Goal: Task Accomplishment & Management: Manage account settings

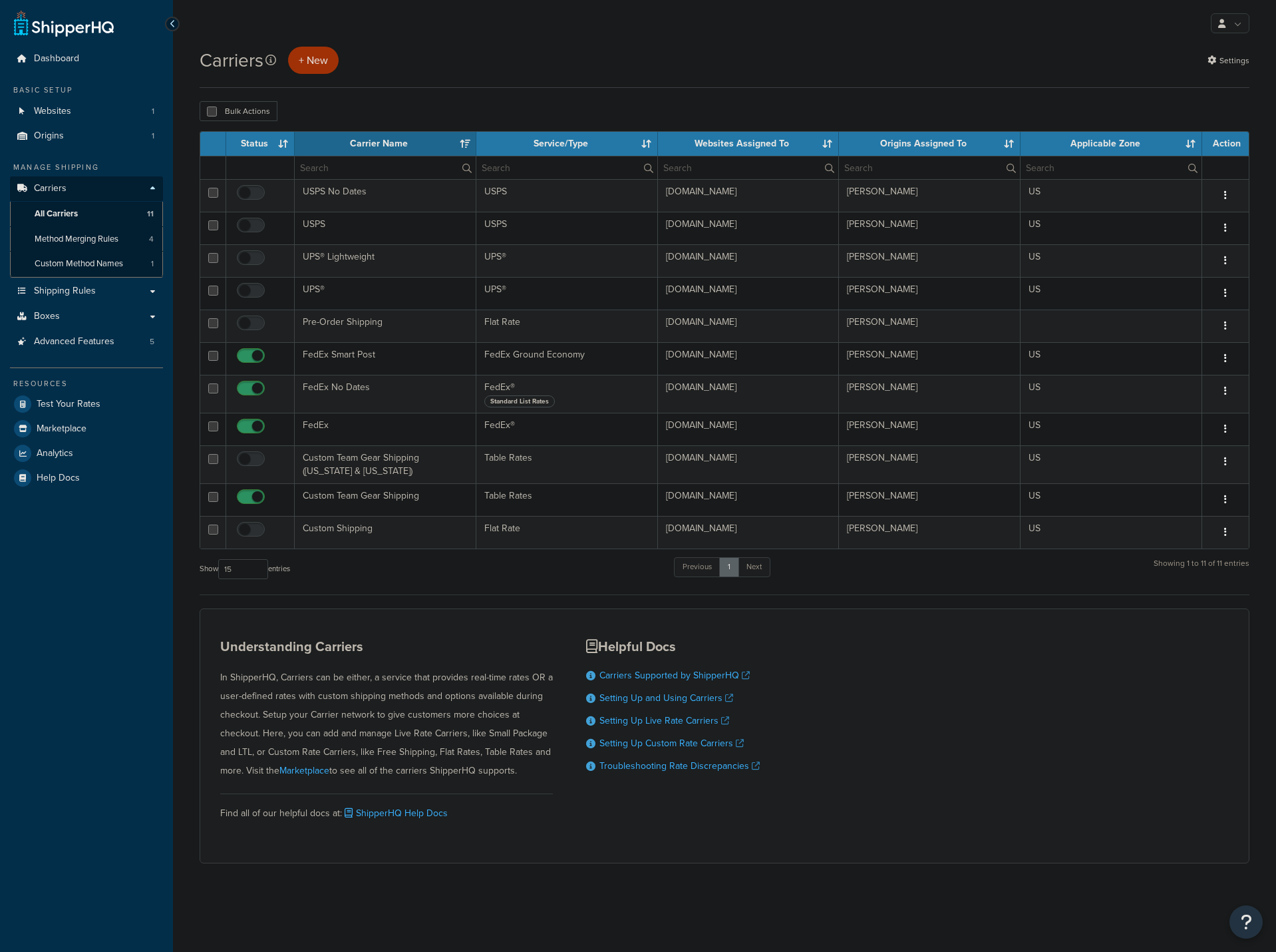
select select "15"
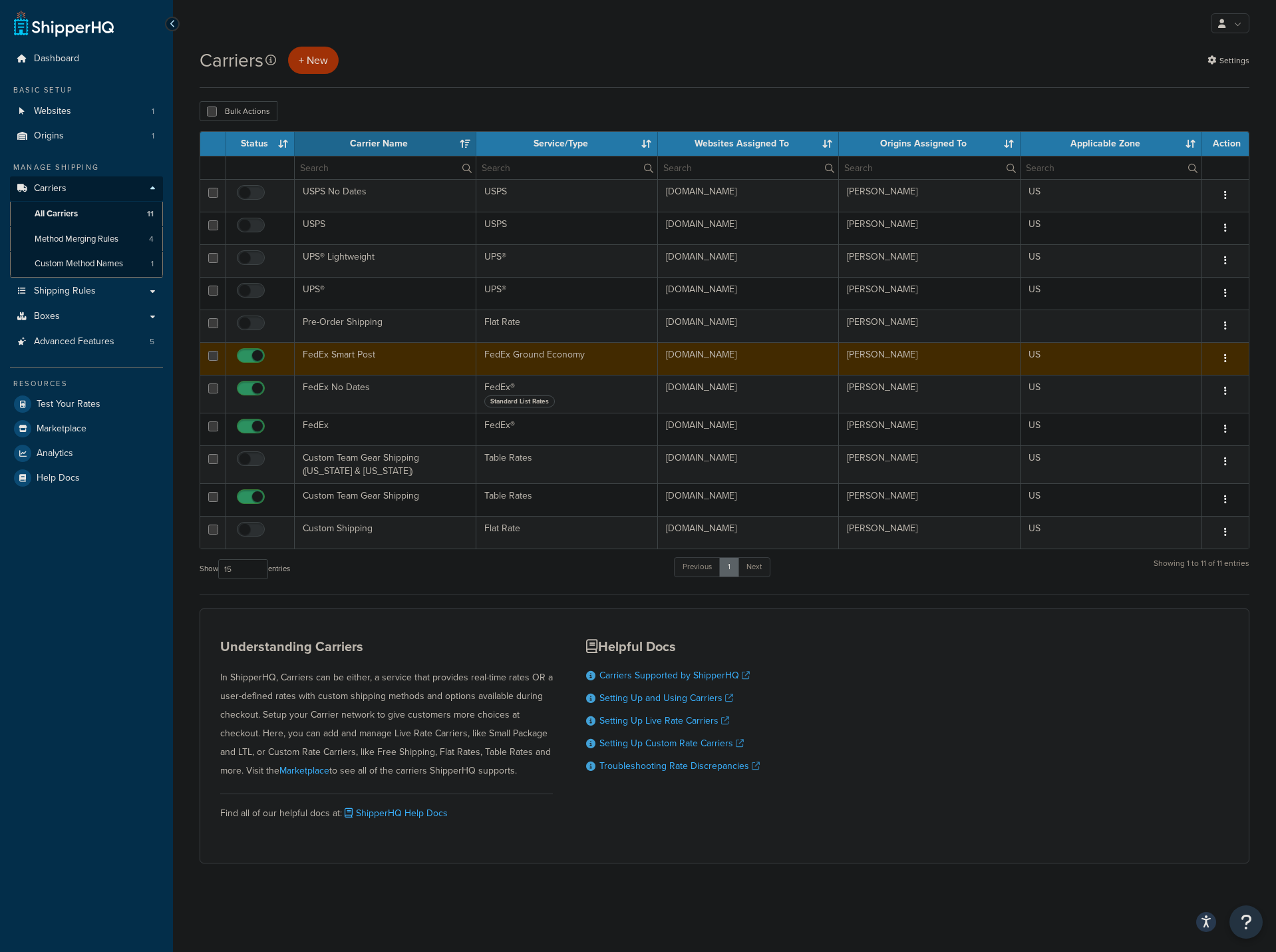
click at [328, 358] on td "FedEx Smart Post" at bounding box center [386, 358] width 181 height 33
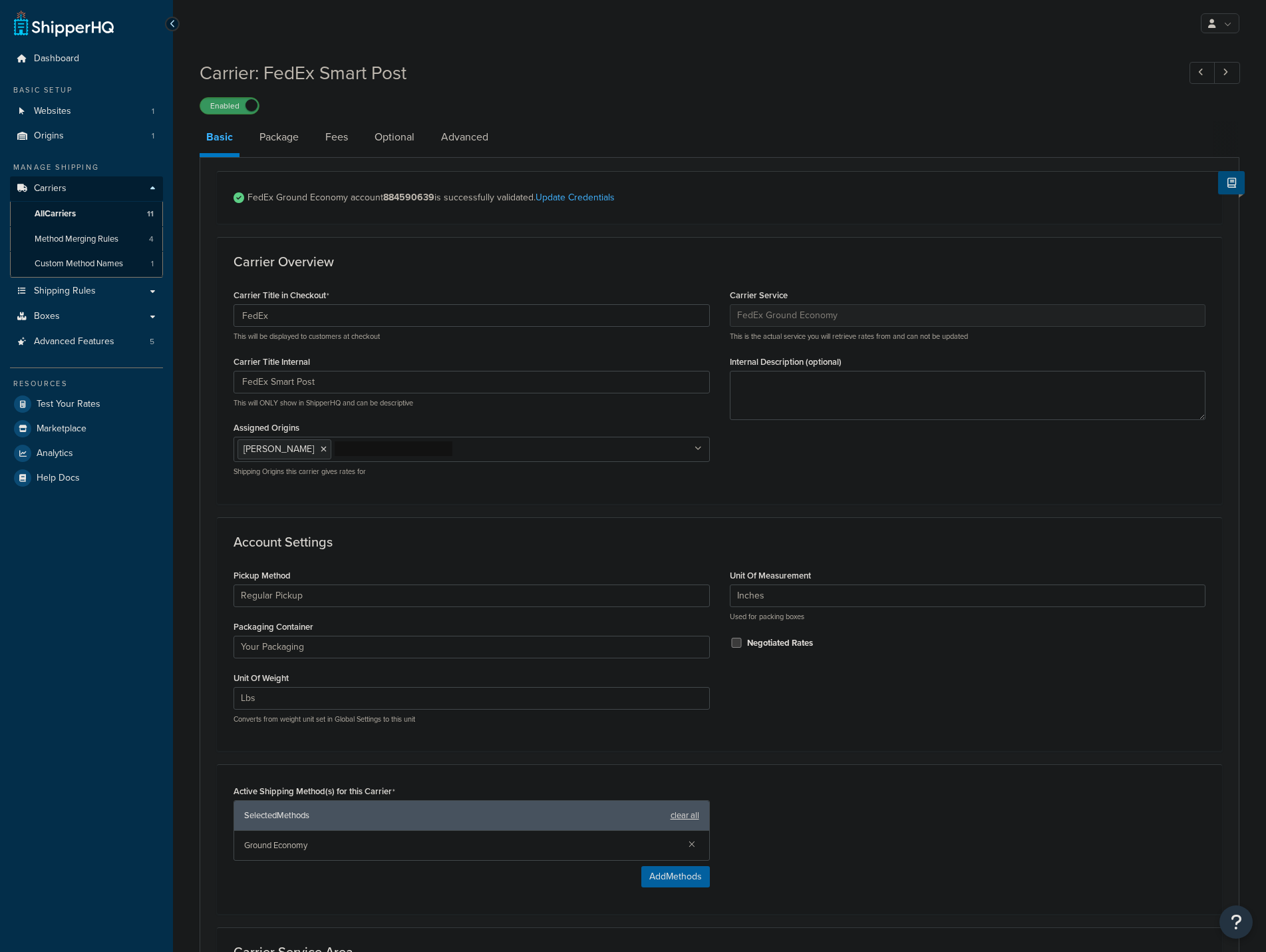
select select "smartPost"
select select "REGULAR_PICKUP"
select select "YOUR_PACKAGING"
click at [285, 133] on link "Package" at bounding box center [279, 137] width 53 height 32
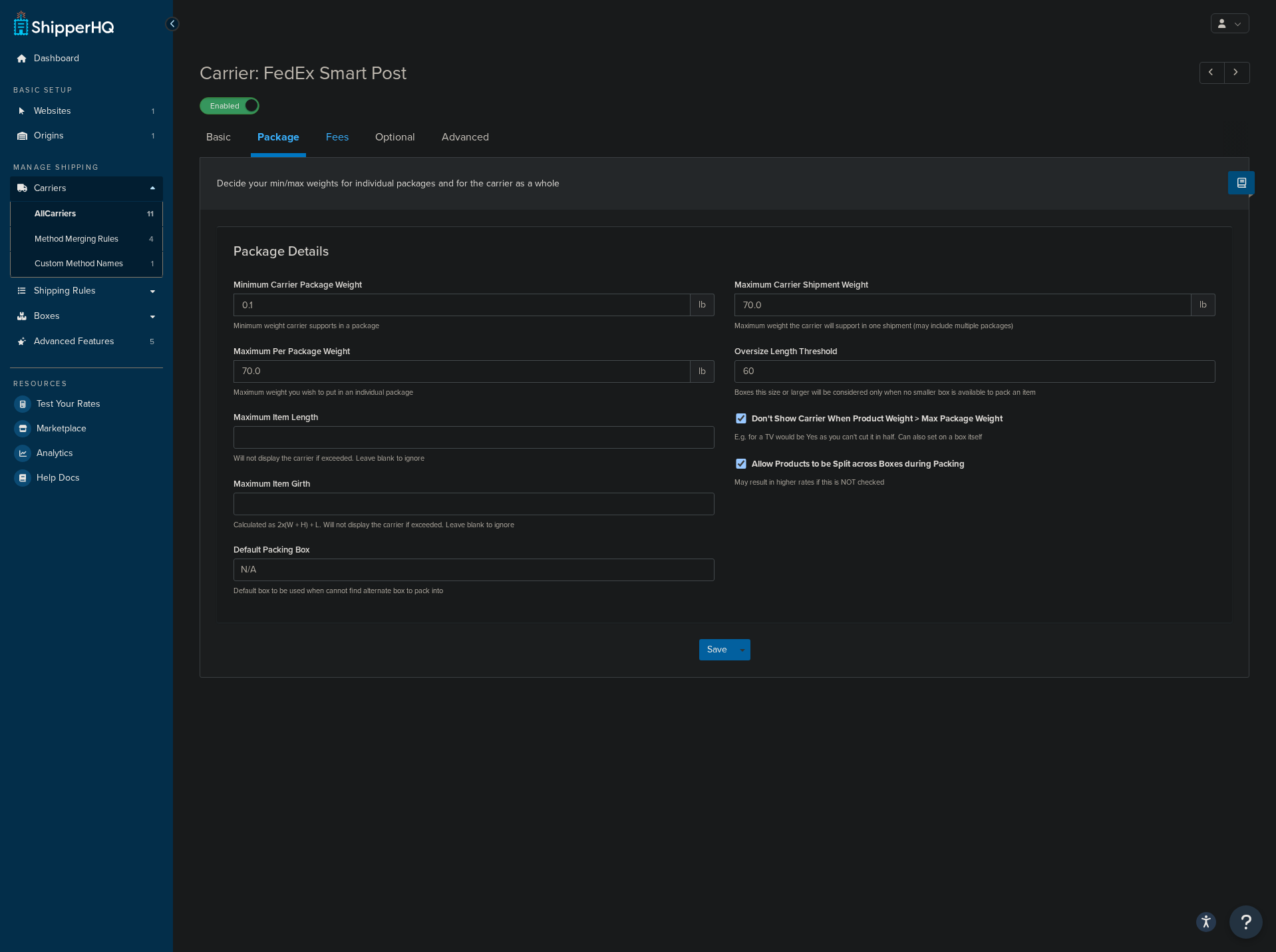
click at [341, 141] on link "Fees" at bounding box center [338, 137] width 36 height 32
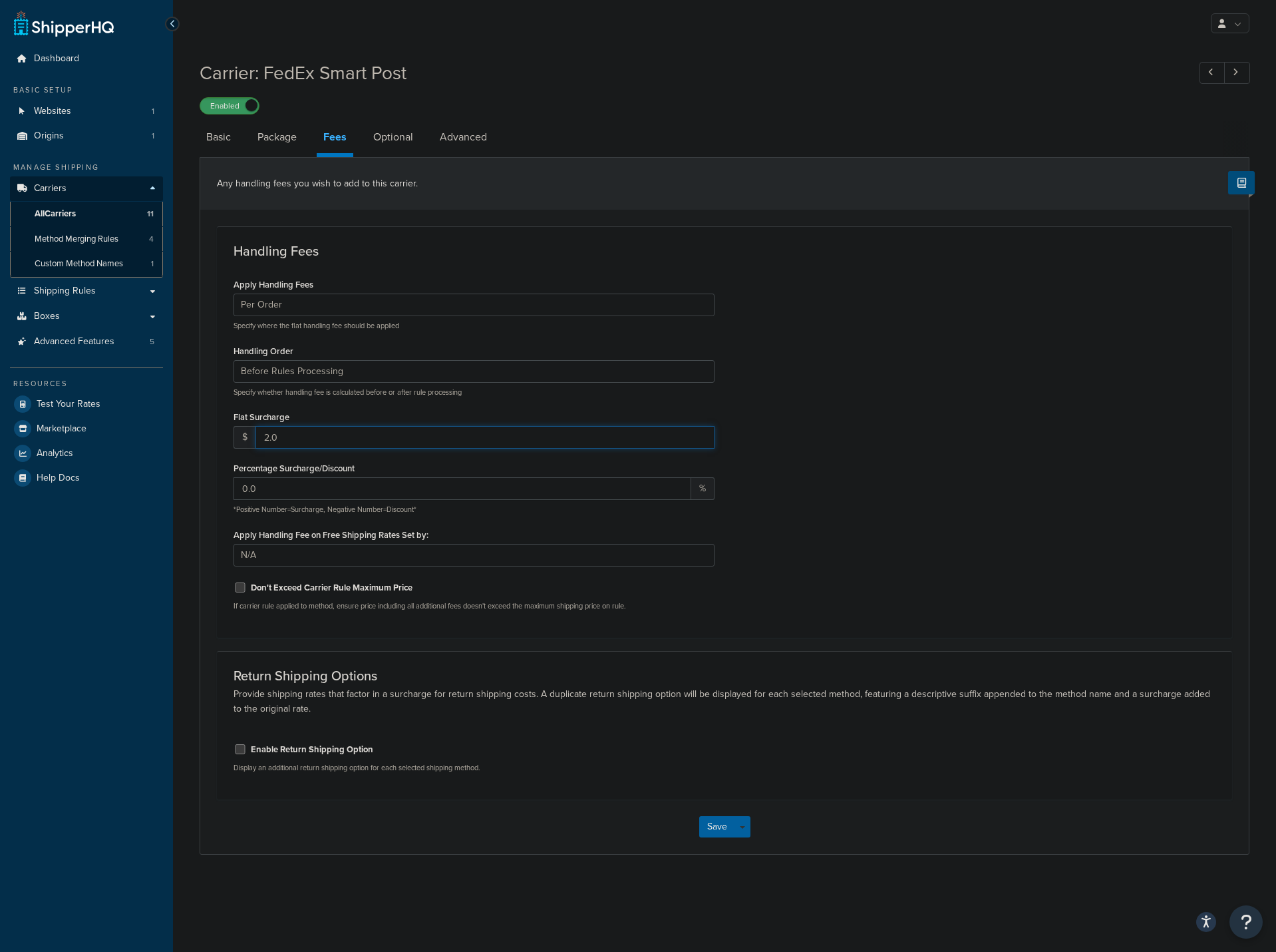
click at [270, 438] on input "2.0" at bounding box center [485, 437] width 459 height 23
click at [699, 443] on input "1" at bounding box center [485, 437] width 459 height 23
click at [699, 443] on input "0" at bounding box center [485, 437] width 459 height 23
click at [701, 434] on input "1" at bounding box center [485, 437] width 459 height 23
click at [701, 434] on input "2" at bounding box center [485, 437] width 459 height 23
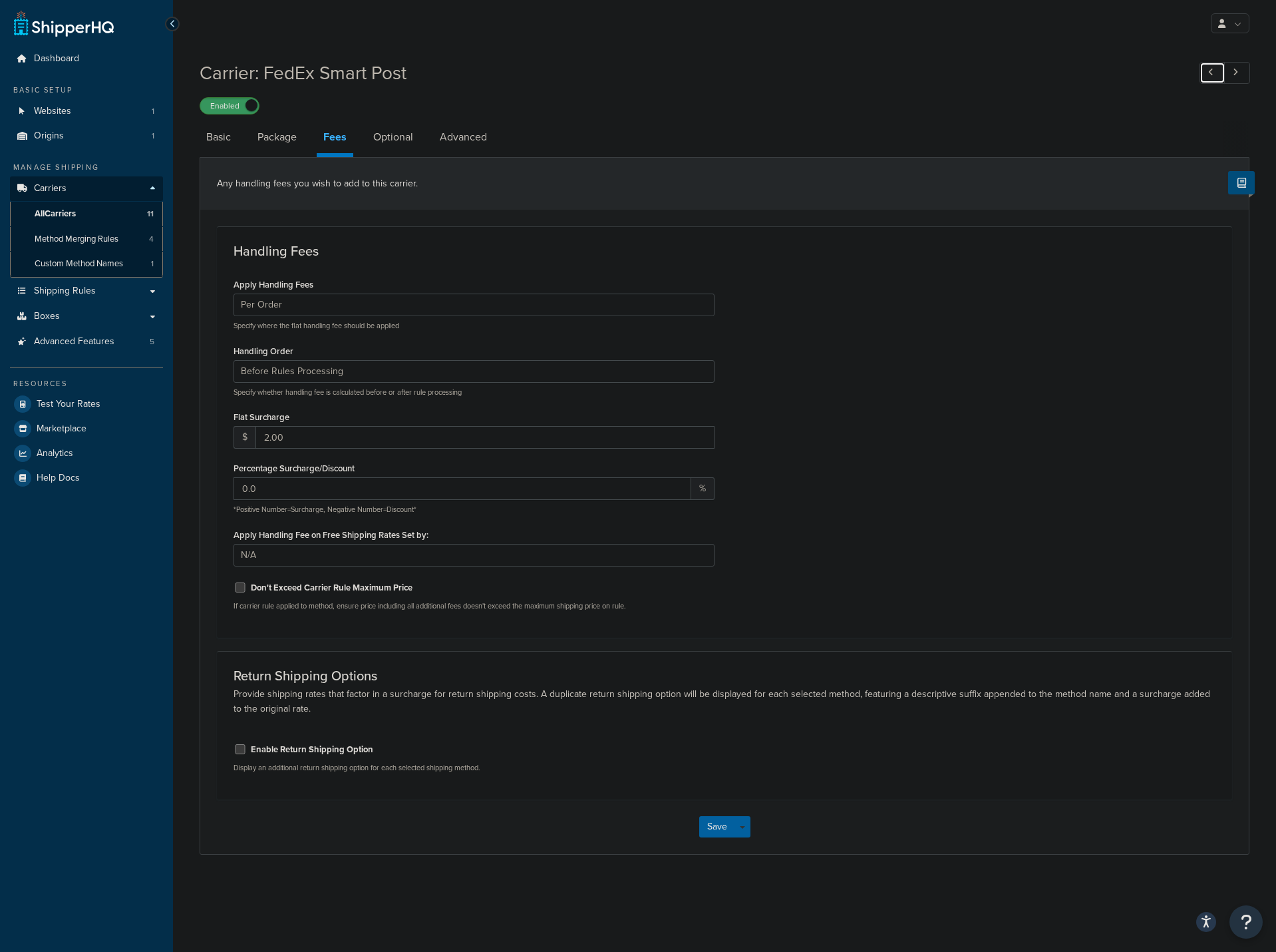
click at [1209, 74] on icon at bounding box center [1211, 72] width 5 height 9
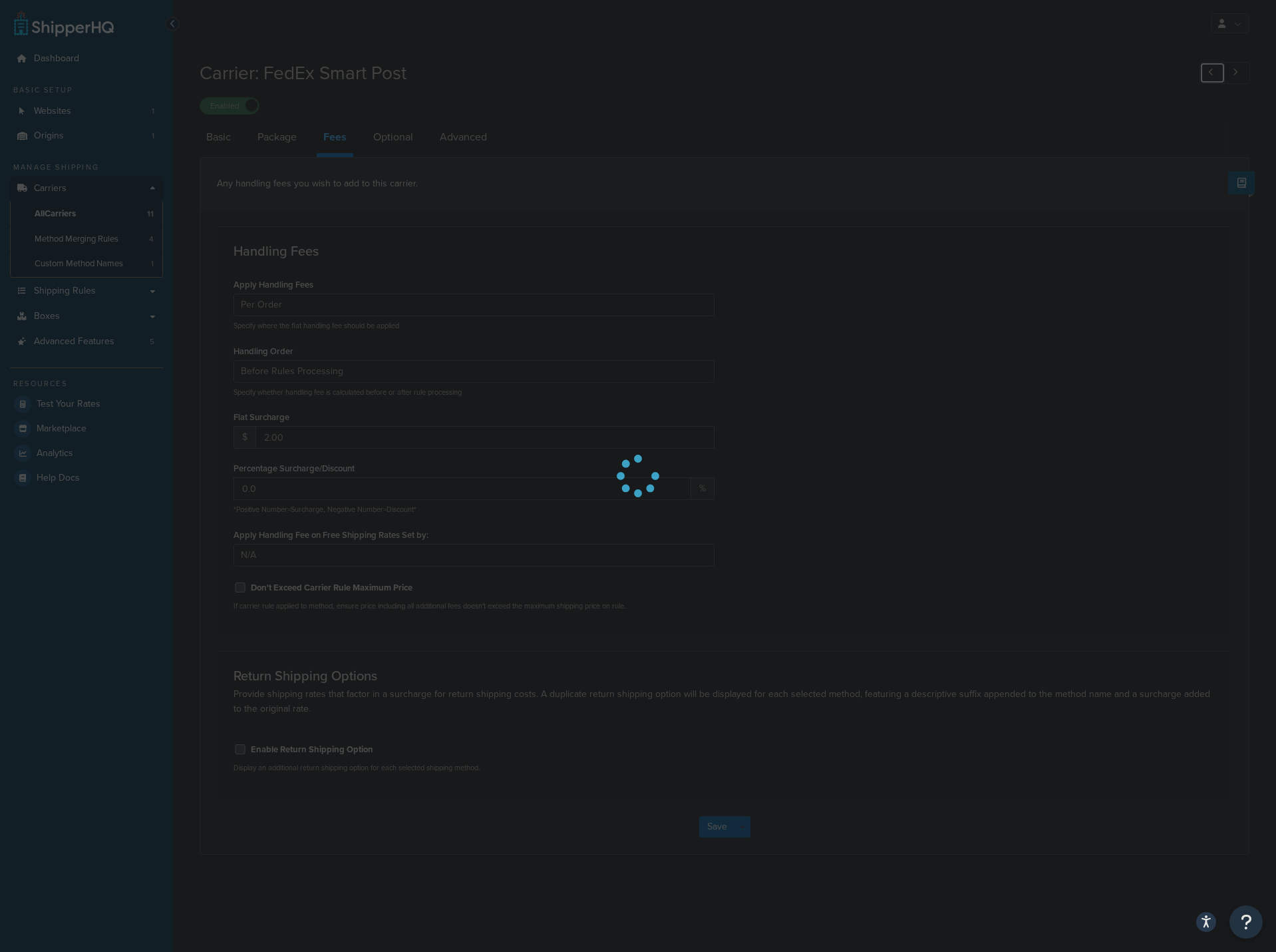
type input "2.0"
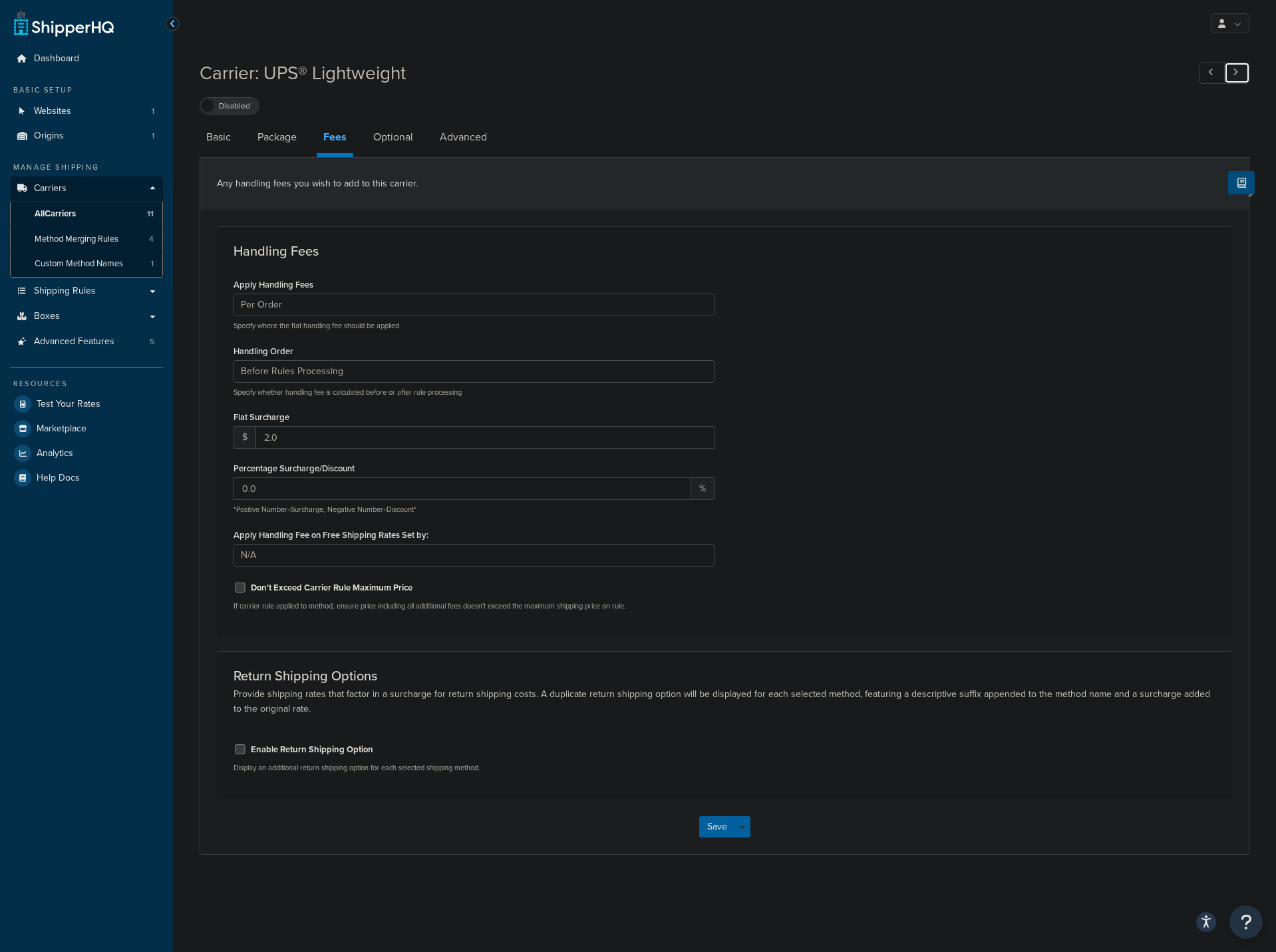
click at [1243, 73] on link at bounding box center [1237, 73] width 26 height 22
click at [69, 215] on span "All Carriers" at bounding box center [55, 213] width 41 height 11
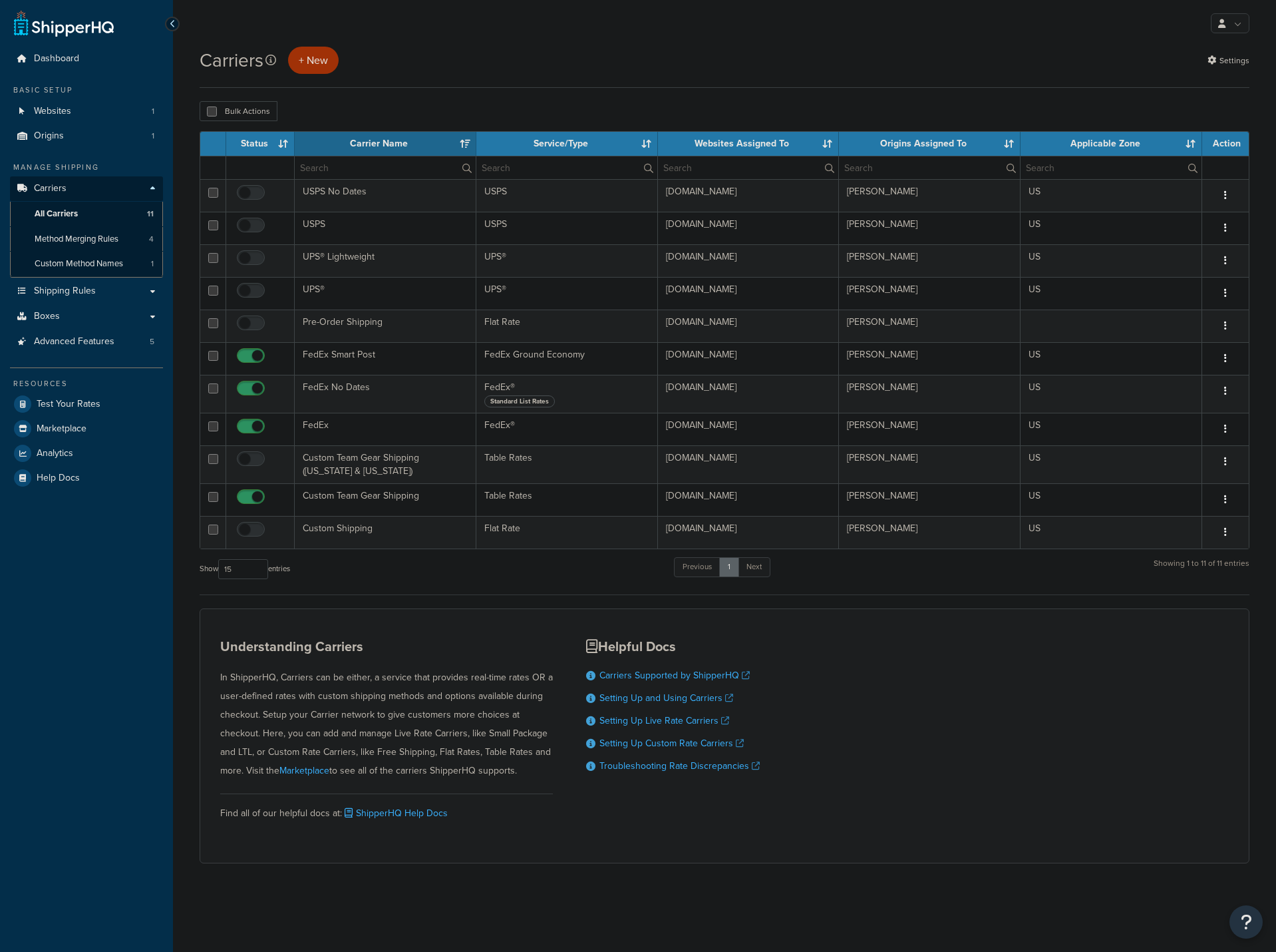
select select "15"
click at [1235, 66] on link "Settings" at bounding box center [1229, 61] width 42 height 19
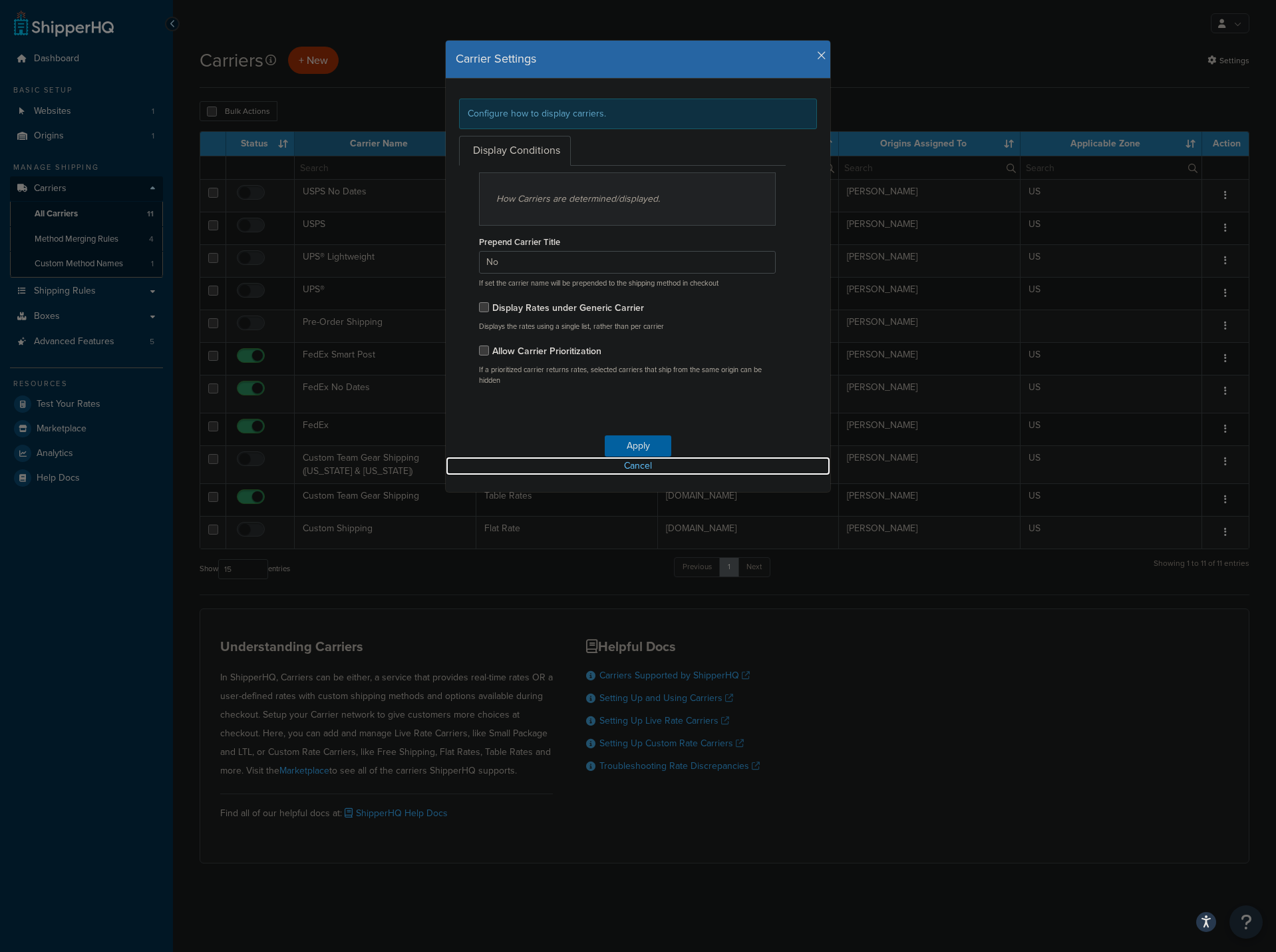
click at [634, 466] on link "Cancel" at bounding box center [638, 466] width 385 height 19
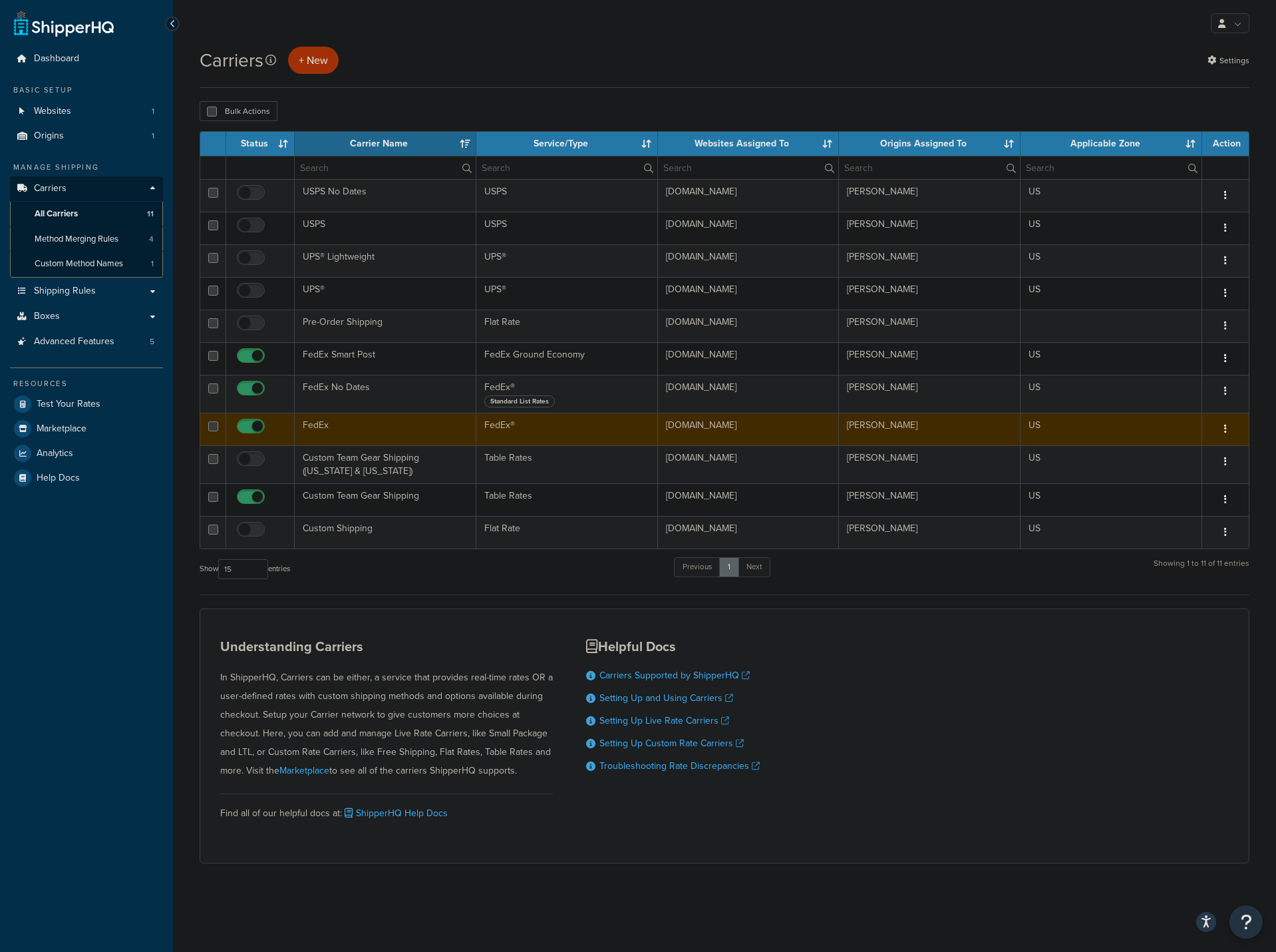
click at [317, 426] on td "FedEx" at bounding box center [386, 429] width 181 height 33
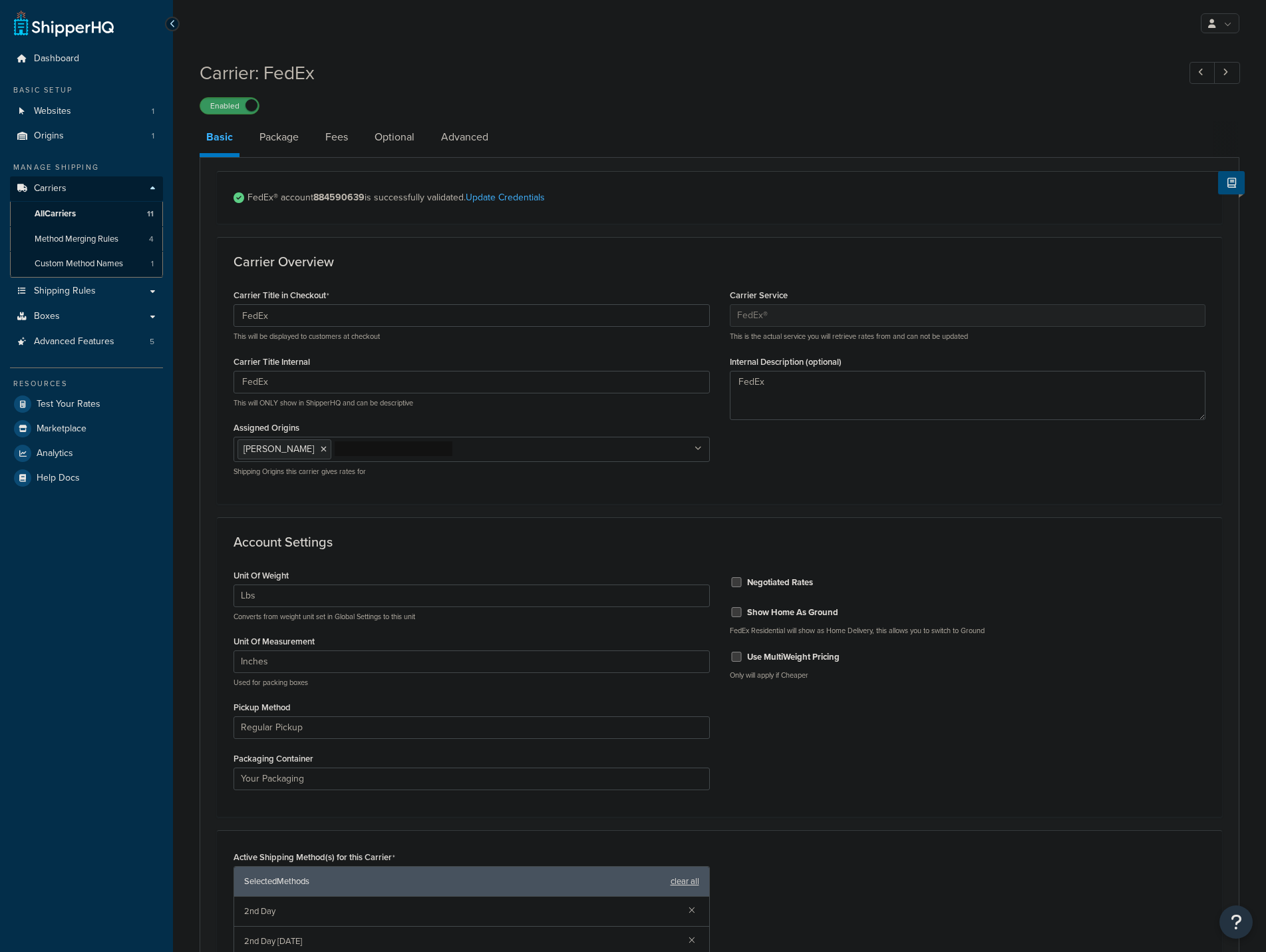
select select "fedEx"
select select "REGULAR_PICKUP"
select select "YOUR_PACKAGING"
click at [332, 141] on link "Fees" at bounding box center [337, 137] width 36 height 32
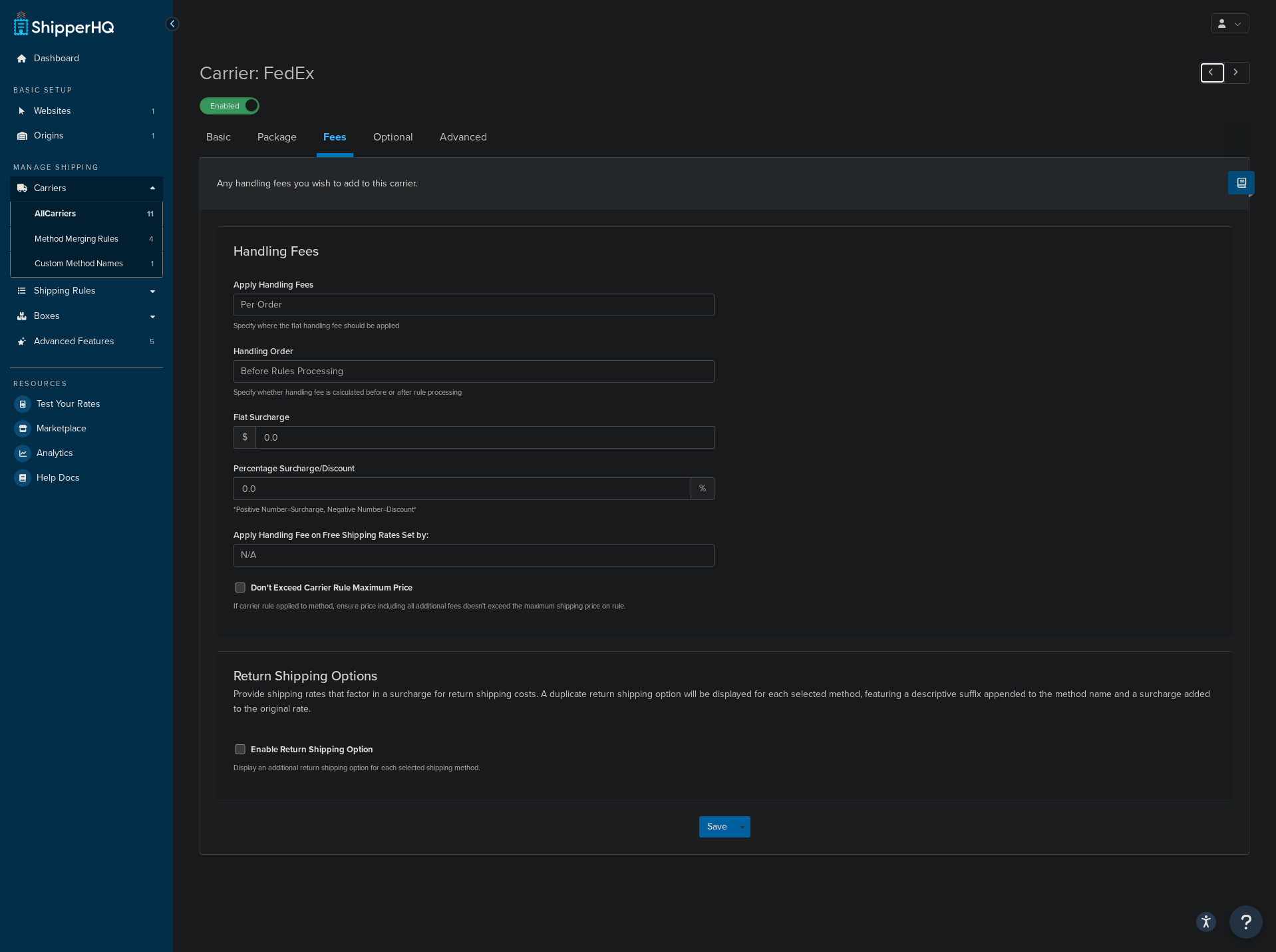
click at [1215, 75] on link at bounding box center [1213, 73] width 26 height 22
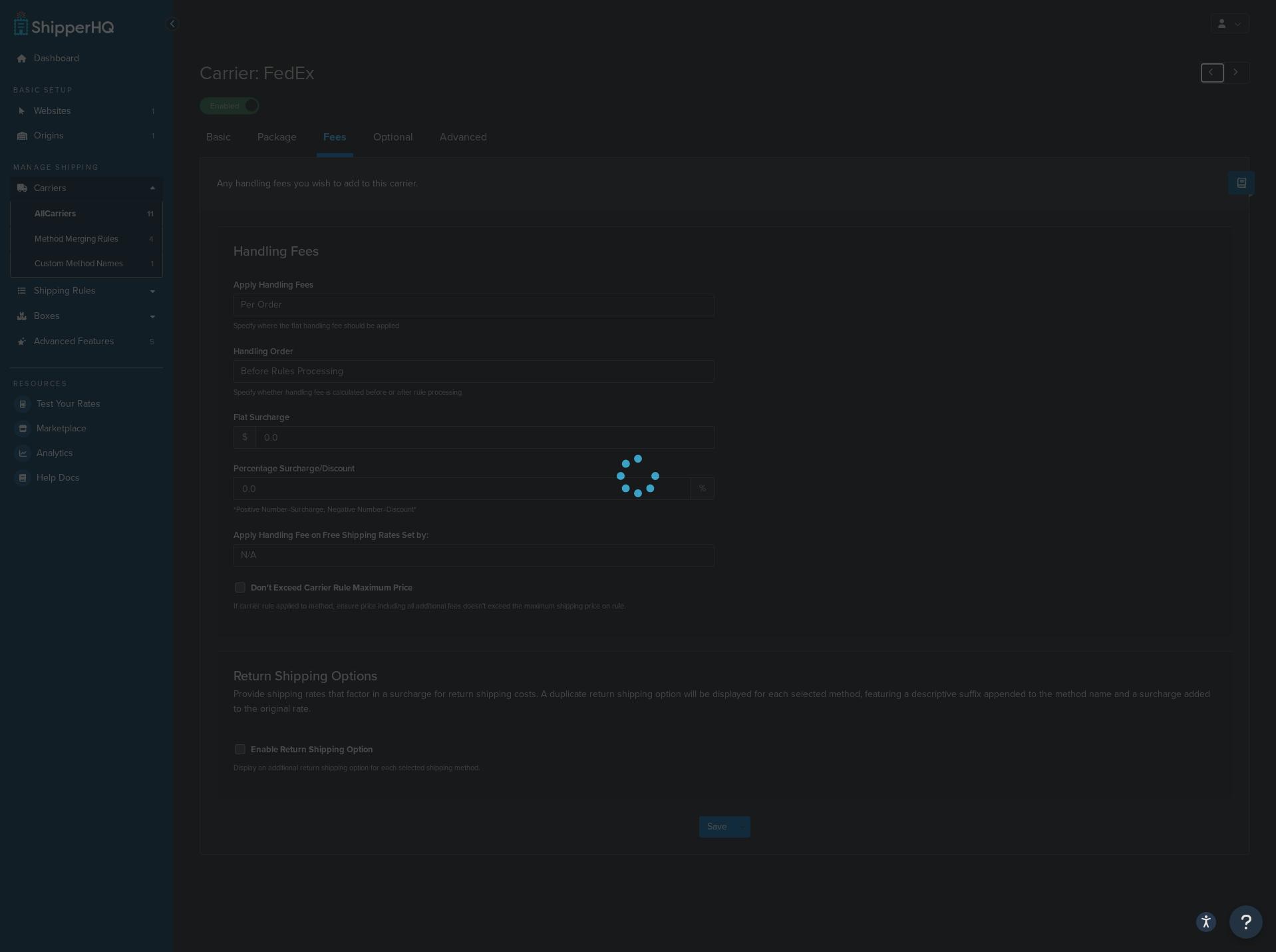
type input "7.0"
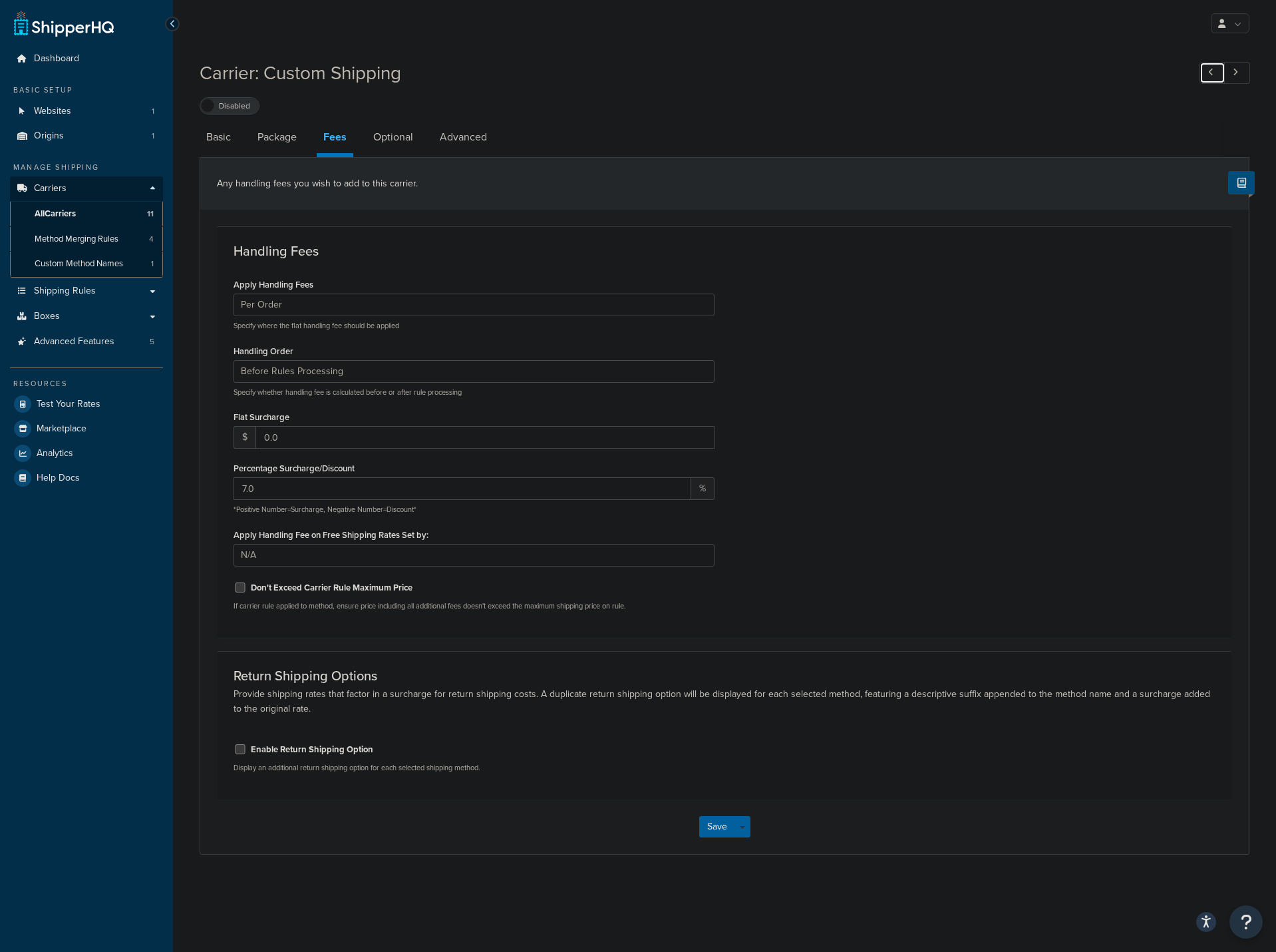
click at [1205, 73] on link at bounding box center [1213, 73] width 26 height 22
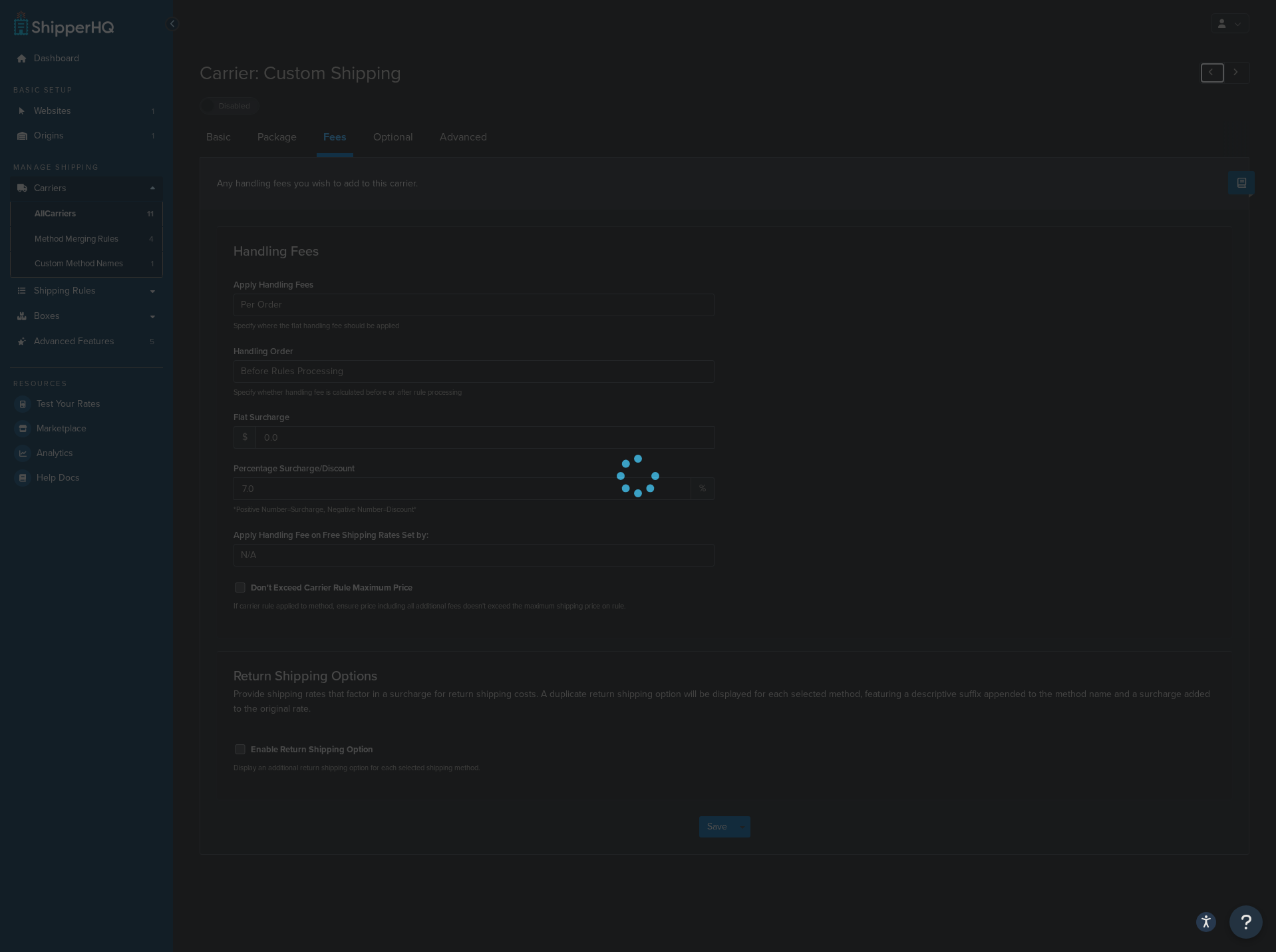
type input "2.0"
type input "0.0"
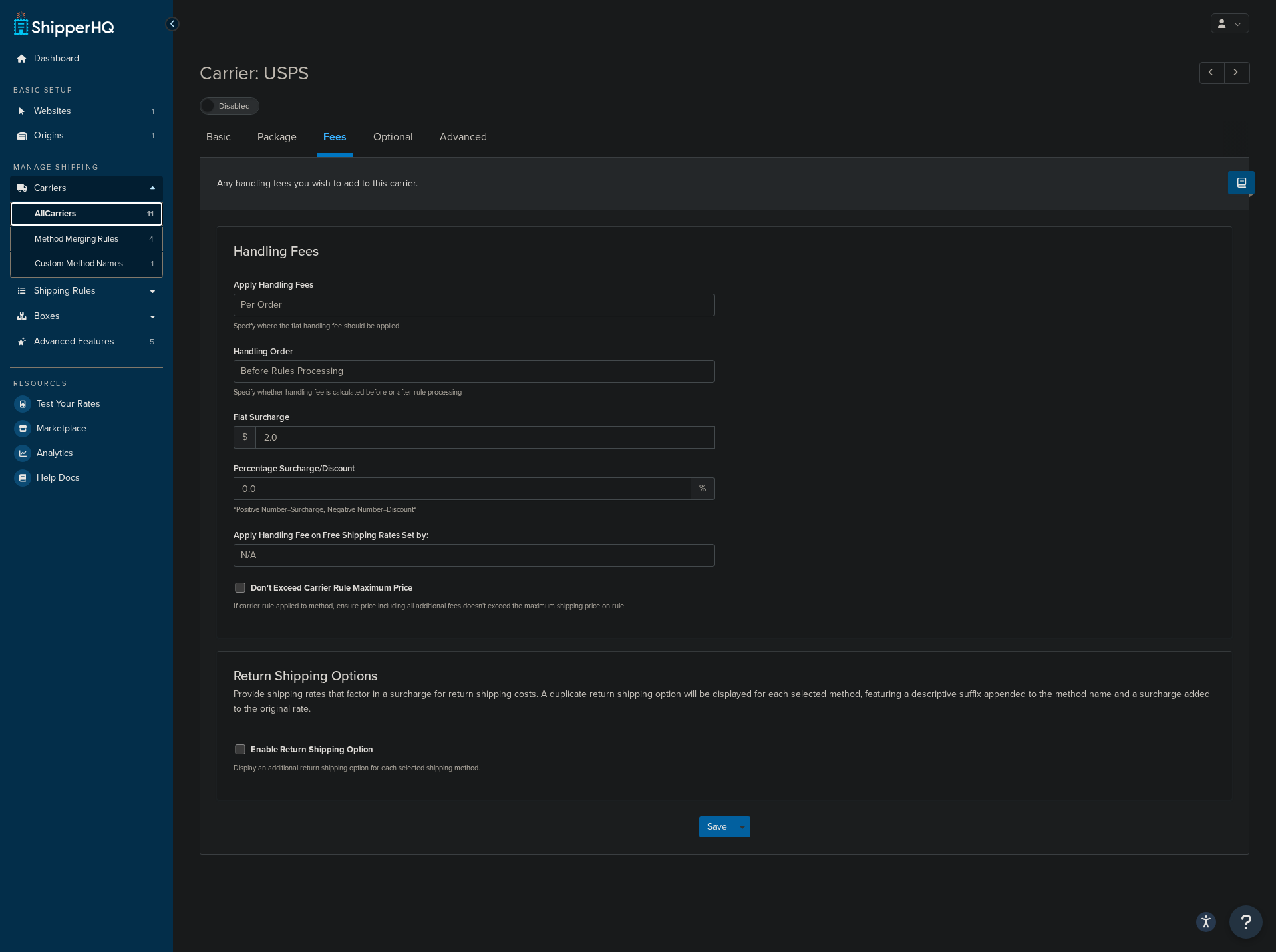
click at [63, 210] on span "All Carriers" at bounding box center [55, 213] width 41 height 11
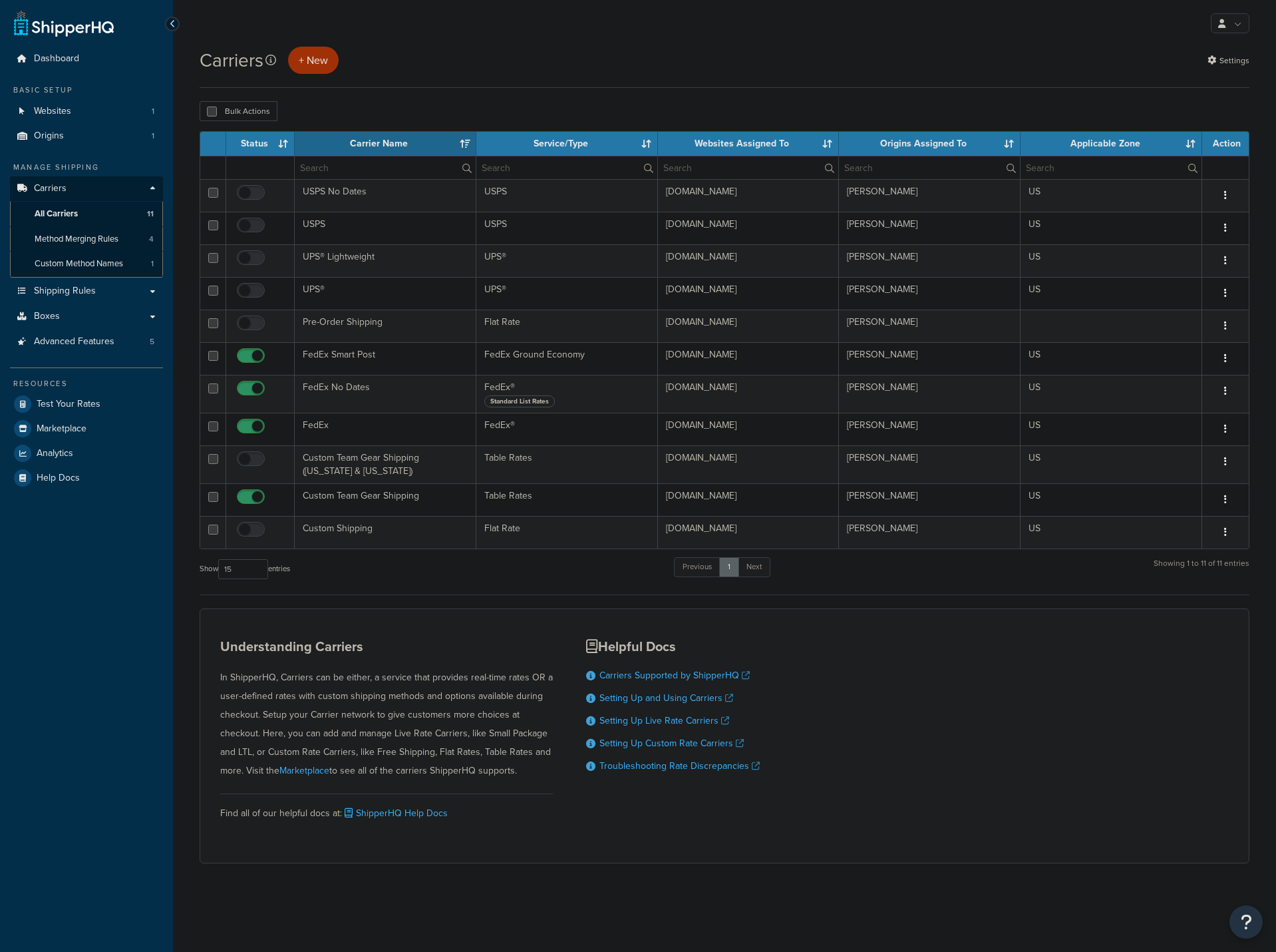
select select "15"
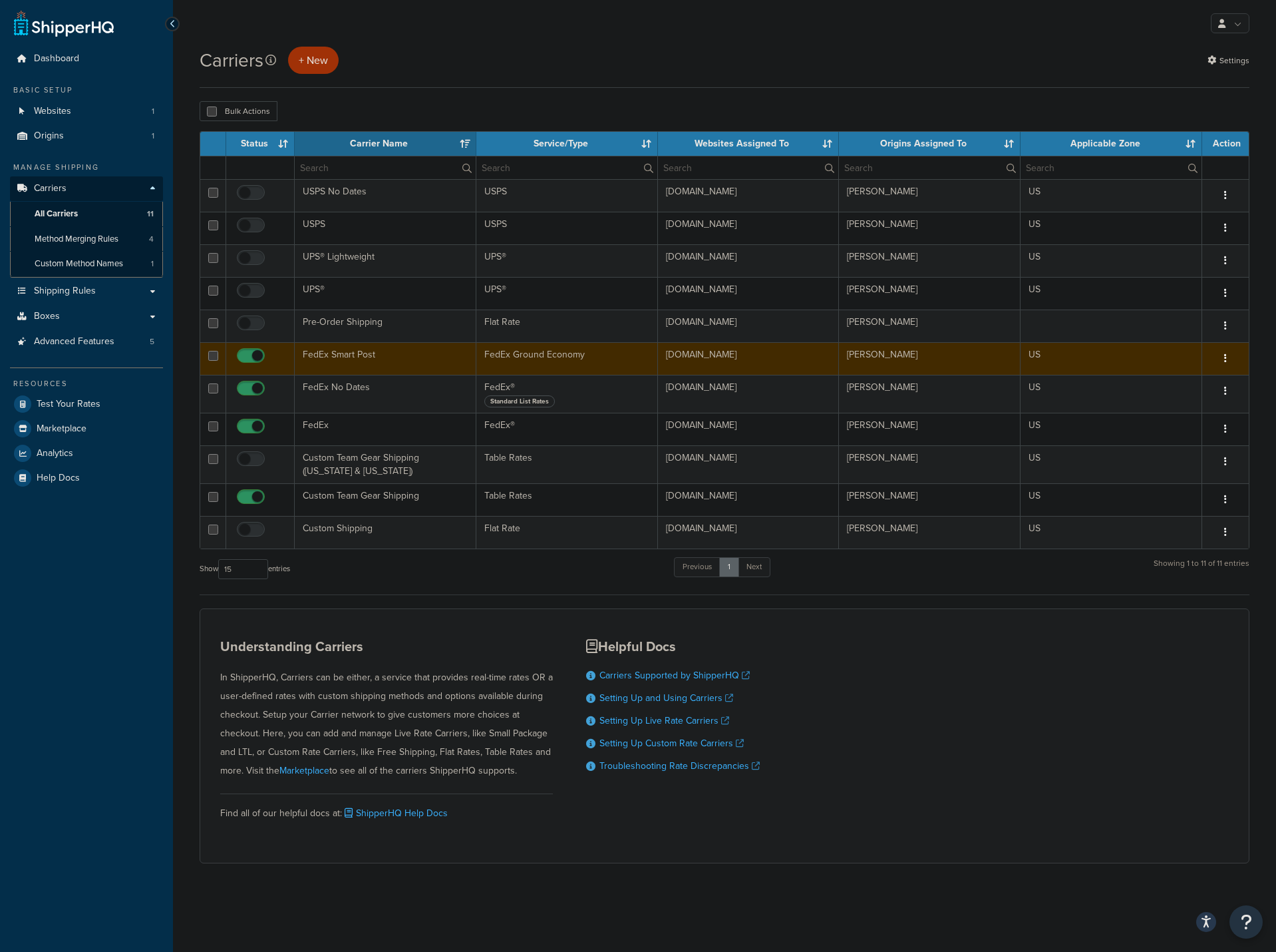
click at [380, 351] on td "FedEx Smart Post" at bounding box center [386, 358] width 181 height 33
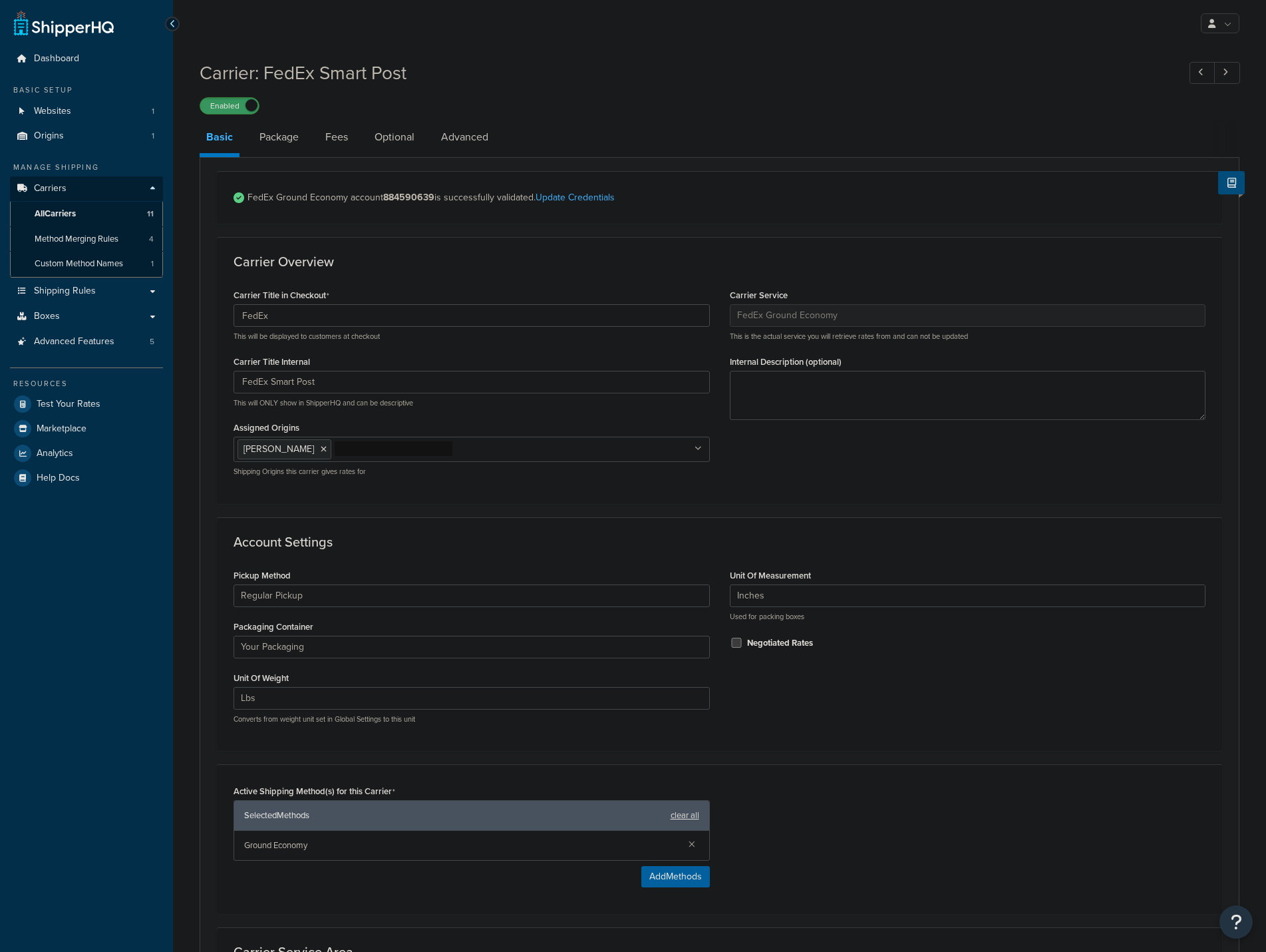
select select "smartPost"
select select "REGULAR_PICKUP"
select select "YOUR_PACKAGING"
click at [334, 138] on link "Fees" at bounding box center [337, 137] width 36 height 32
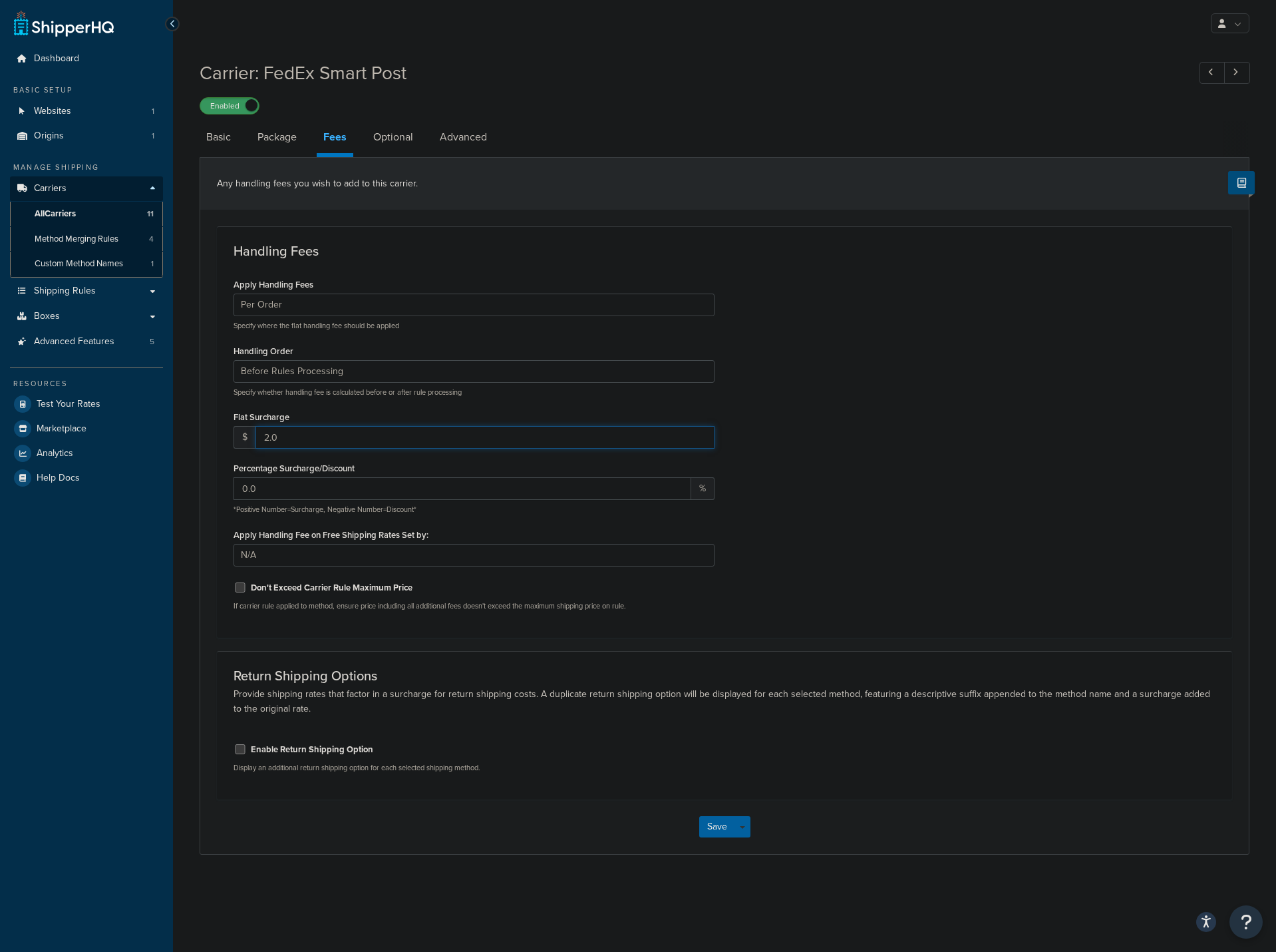
drag, startPoint x: 304, startPoint y: 442, endPoint x: 233, endPoint y: 441, distance: 71.0
click at [233, 441] on div "$ 2.0" at bounding box center [474, 437] width 481 height 23
click at [712, 821] on button "Save" at bounding box center [717, 827] width 36 height 21
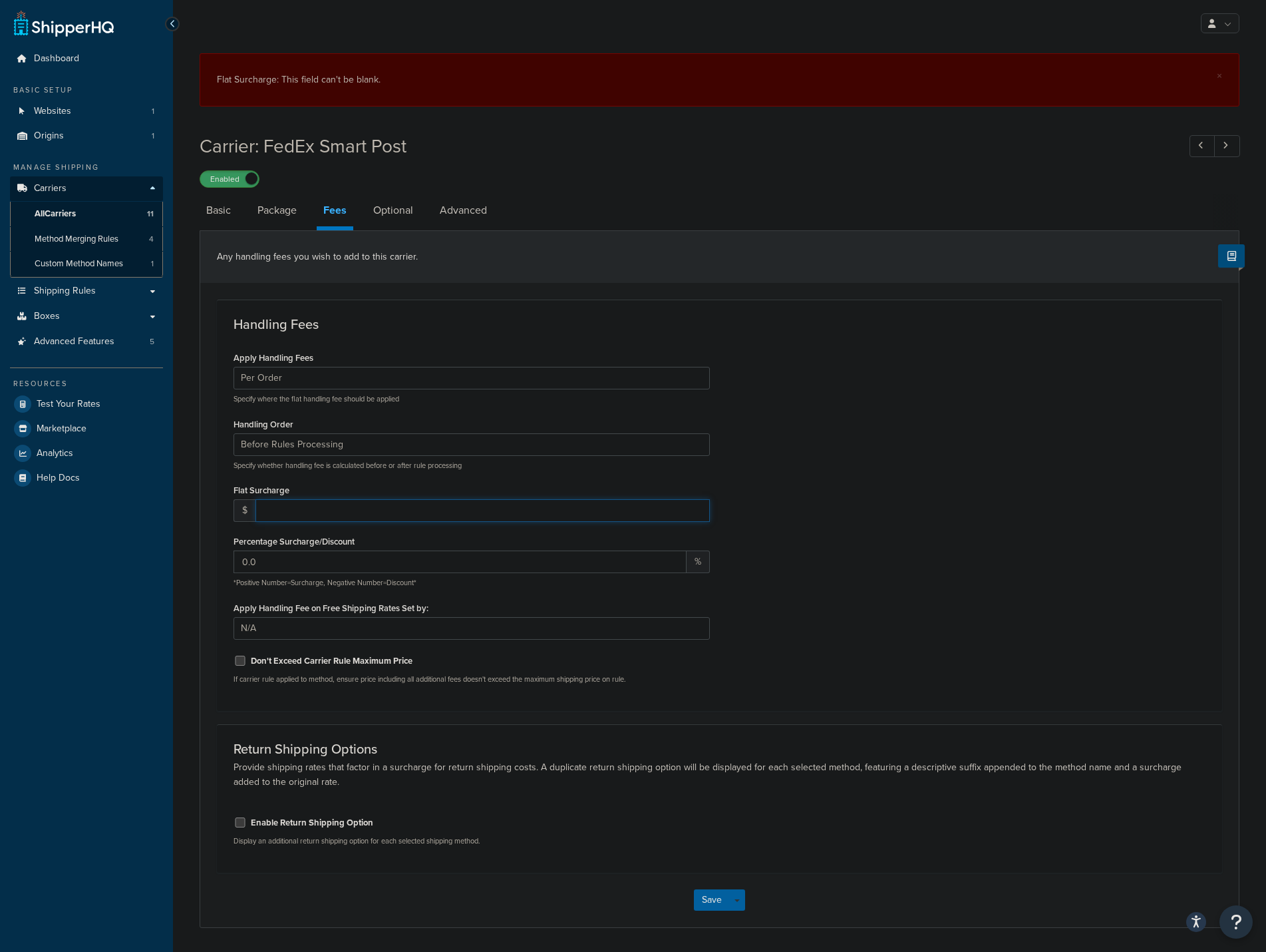
click at [303, 517] on input "number" at bounding box center [482, 510] width 454 height 23
type input "0.00"
click at [720, 916] on div "Save Save Dropdown Save and Edit" at bounding box center [719, 900] width 1039 height 55
click at [714, 906] on button "Save" at bounding box center [712, 900] width 36 height 21
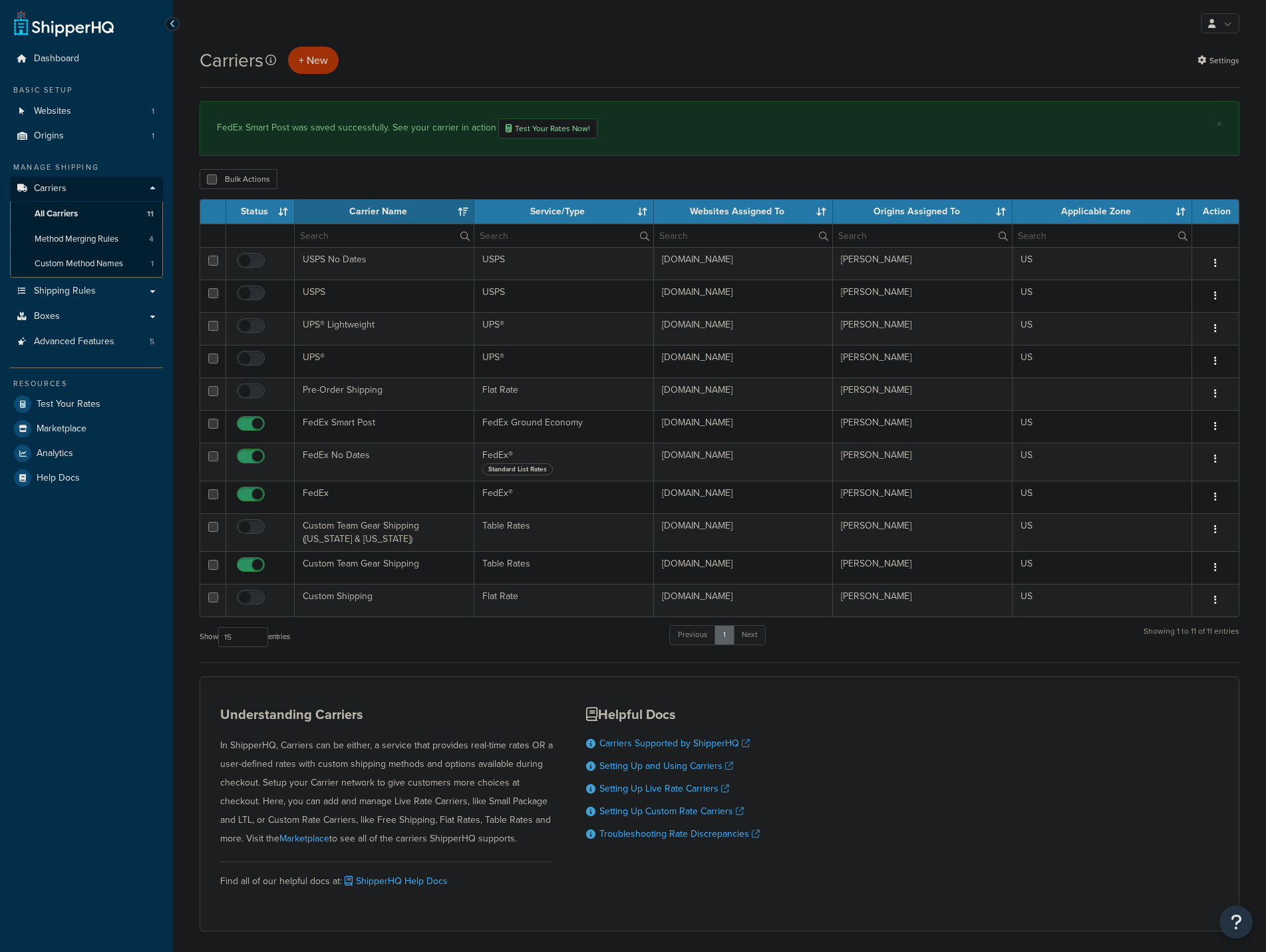
select select "15"
click at [62, 292] on span "Shipping Rules" at bounding box center [65, 291] width 62 height 11
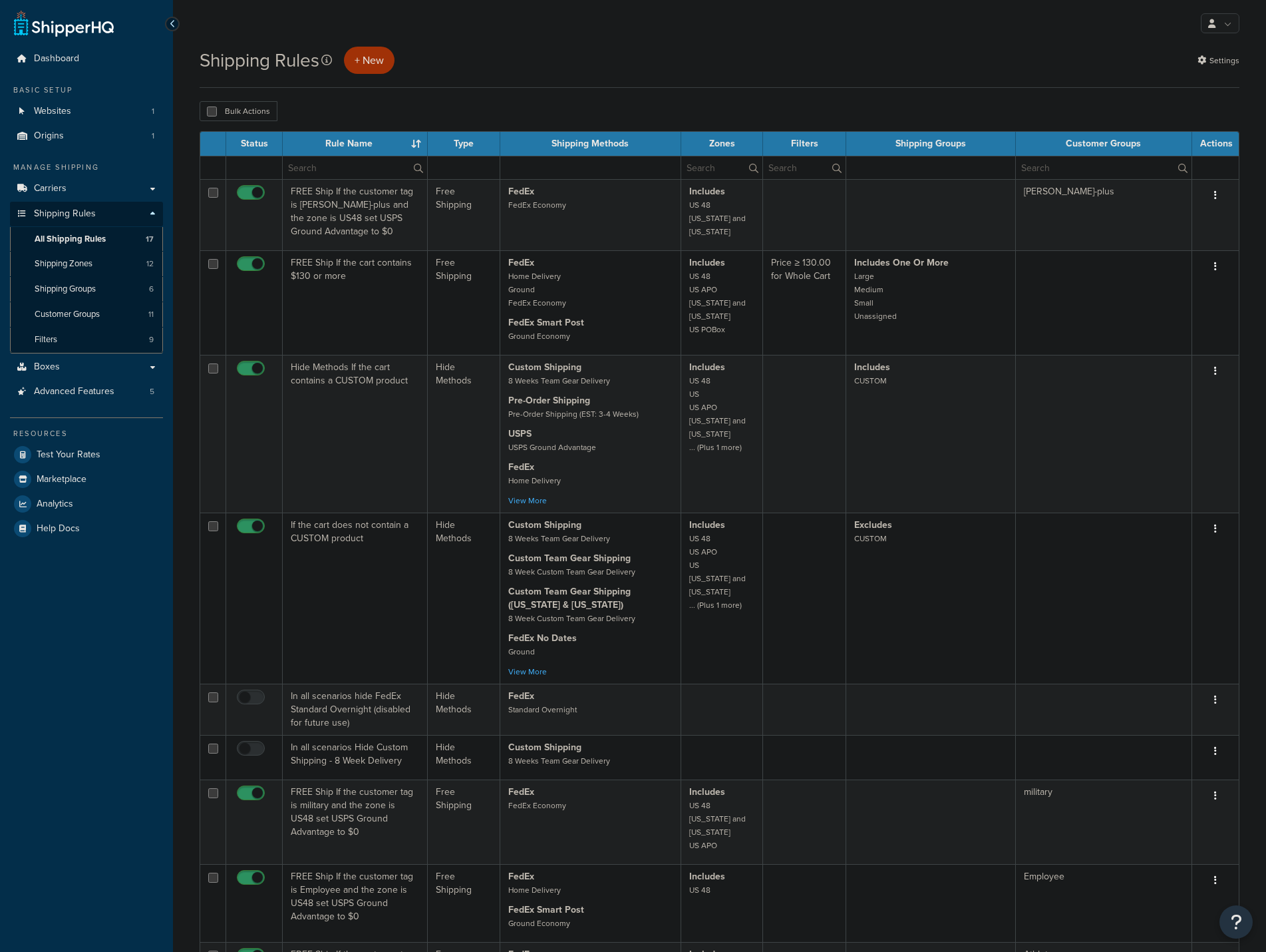
select select "25"
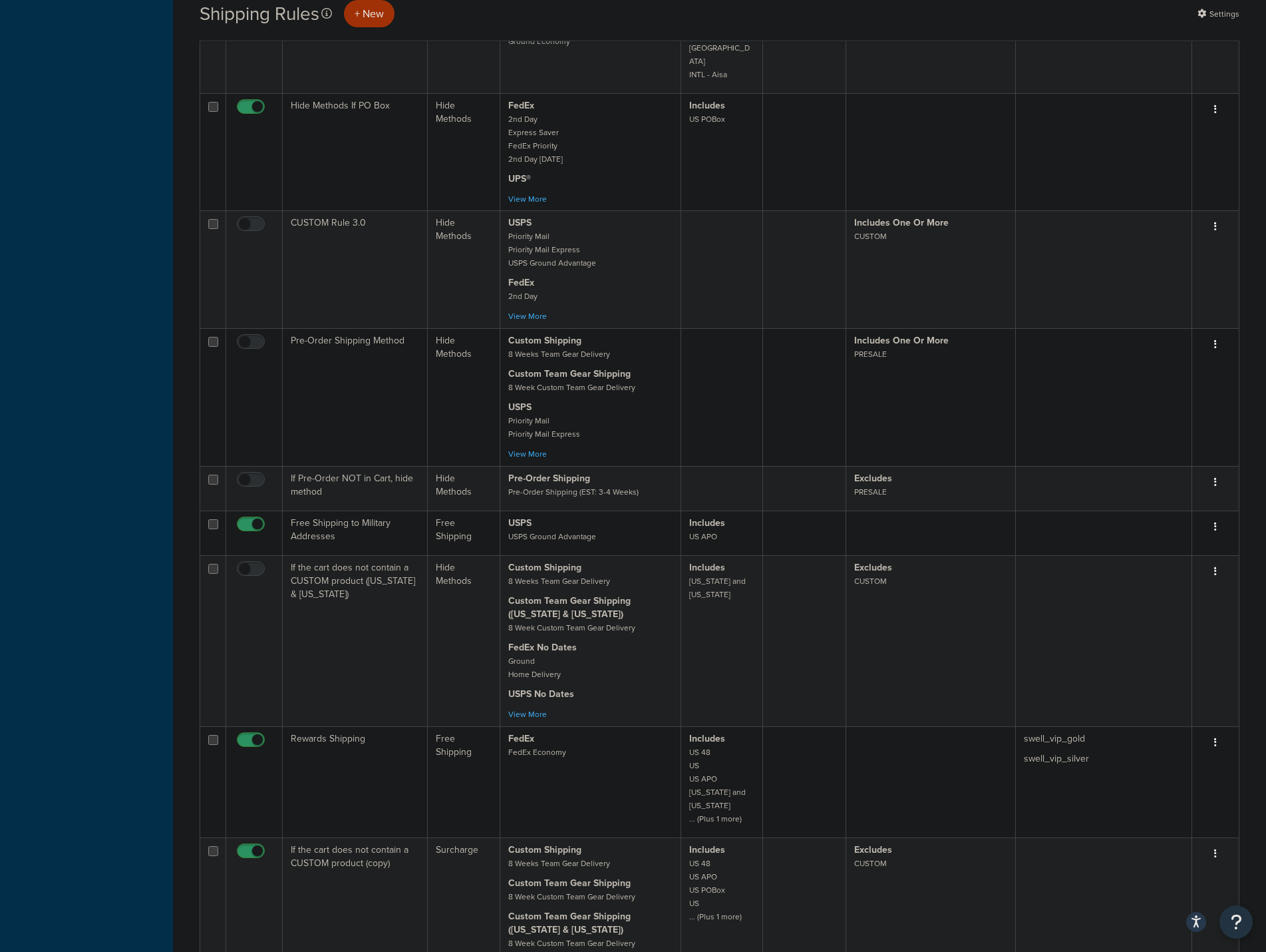
scroll to position [1065, 0]
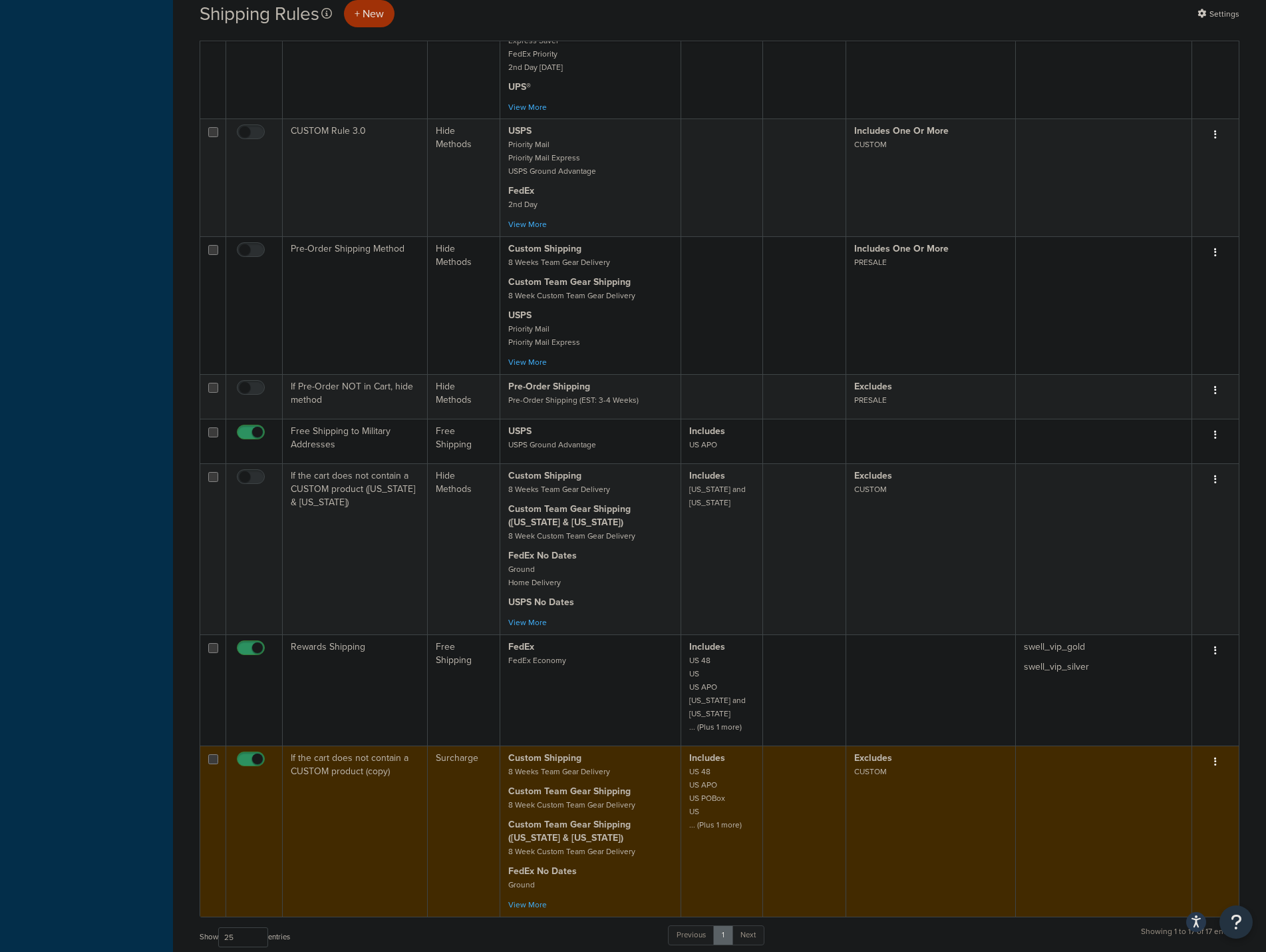
click at [346, 745] on td "If the cart does not contain a CUSTOM product (copy)" at bounding box center [355, 831] width 145 height 171
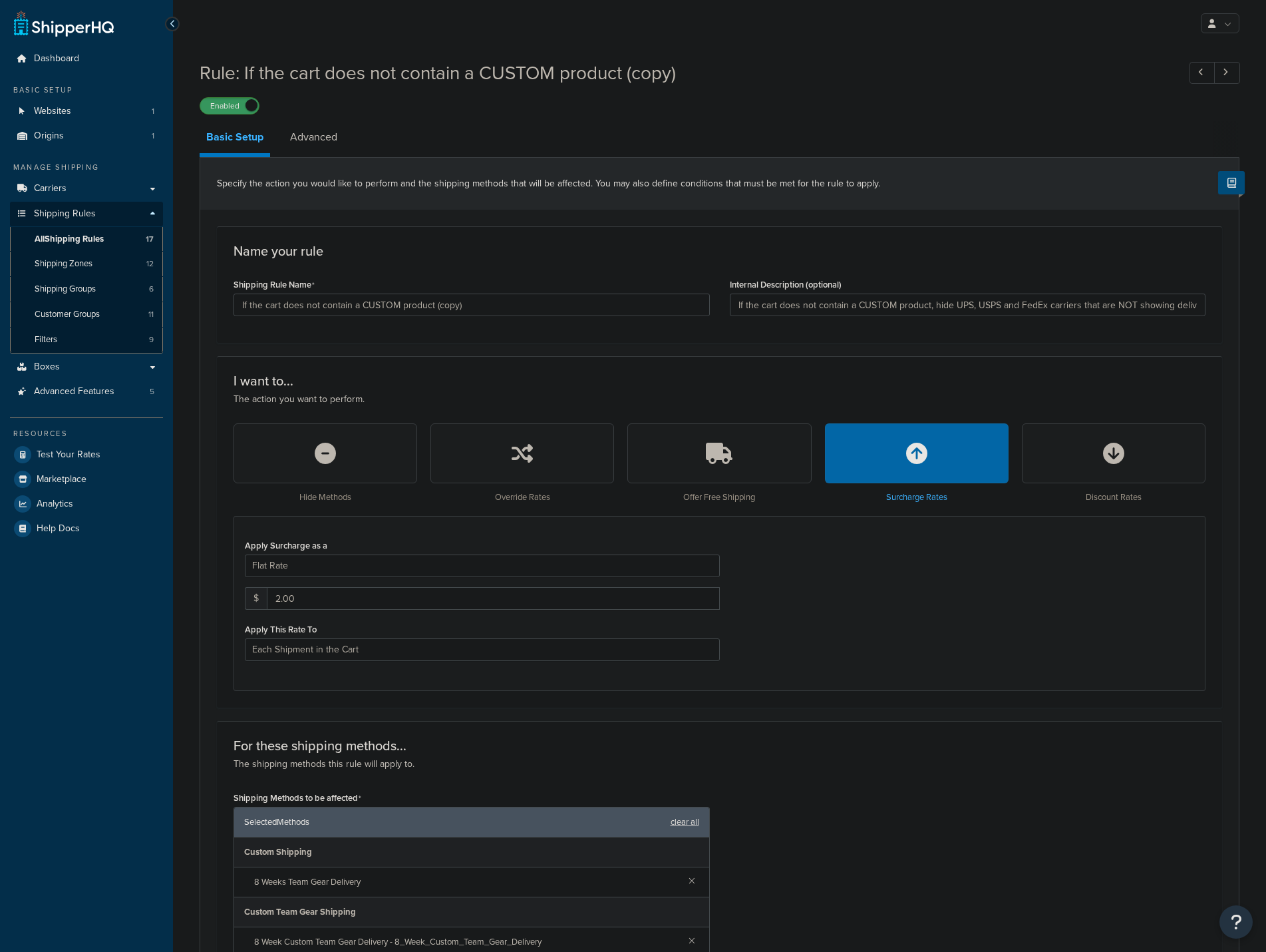
select select "CART"
click at [247, 110] on span at bounding box center [251, 105] width 12 height 12
drag, startPoint x: 1059, startPoint y: 307, endPoint x: 1209, endPoint y: 313, distance: 150.1
click at [1209, 313] on div "Internal Description (optional) If the cart does not contain a CUSTOM product, …" at bounding box center [968, 300] width 496 height 51
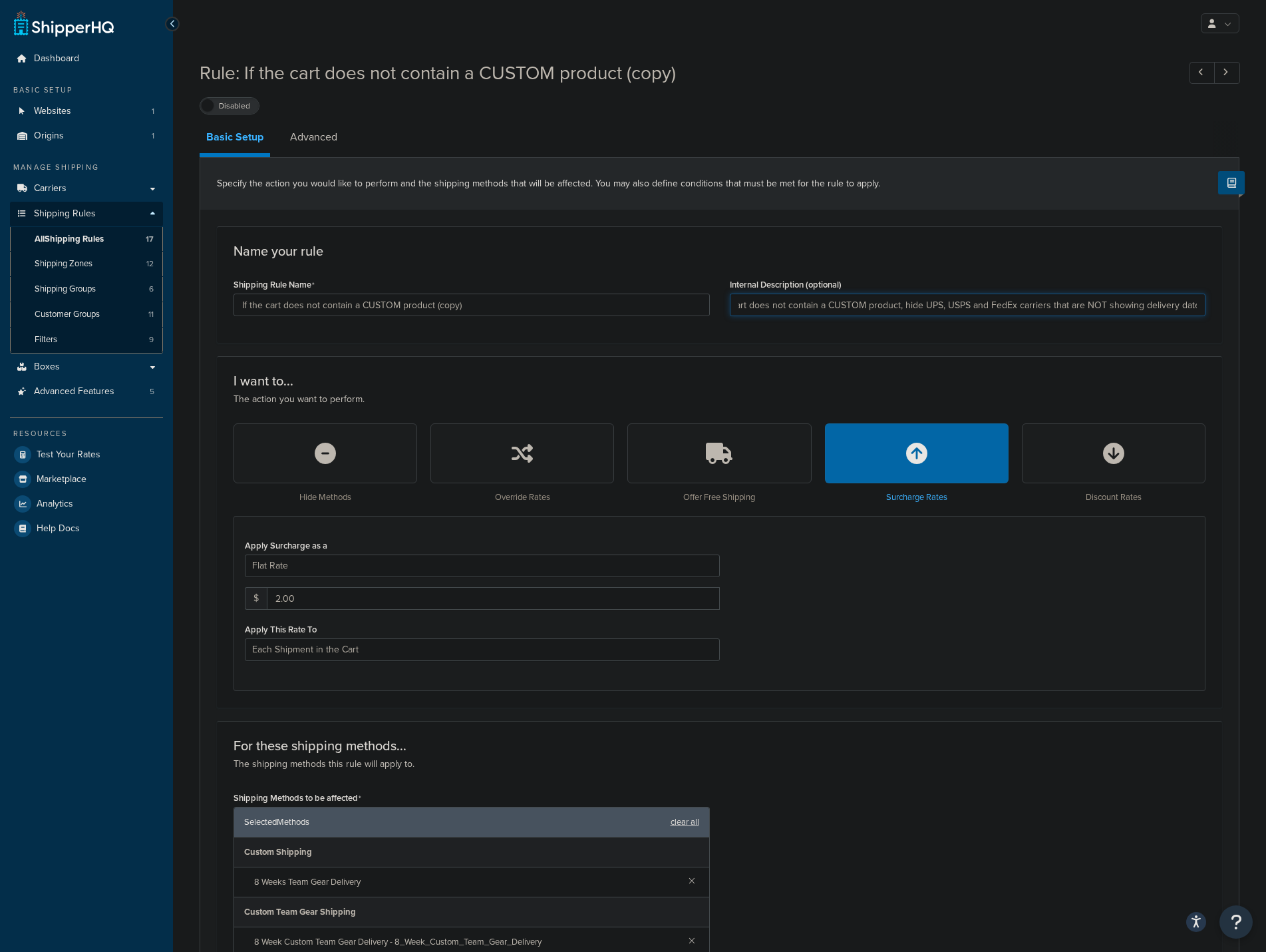
drag, startPoint x: 902, startPoint y: 304, endPoint x: 1207, endPoint y: 289, distance: 305.4
click at [1207, 289] on div "Internal Description (optional) If the cart does not contain a CUSTOM product, …" at bounding box center [968, 300] width 496 height 51
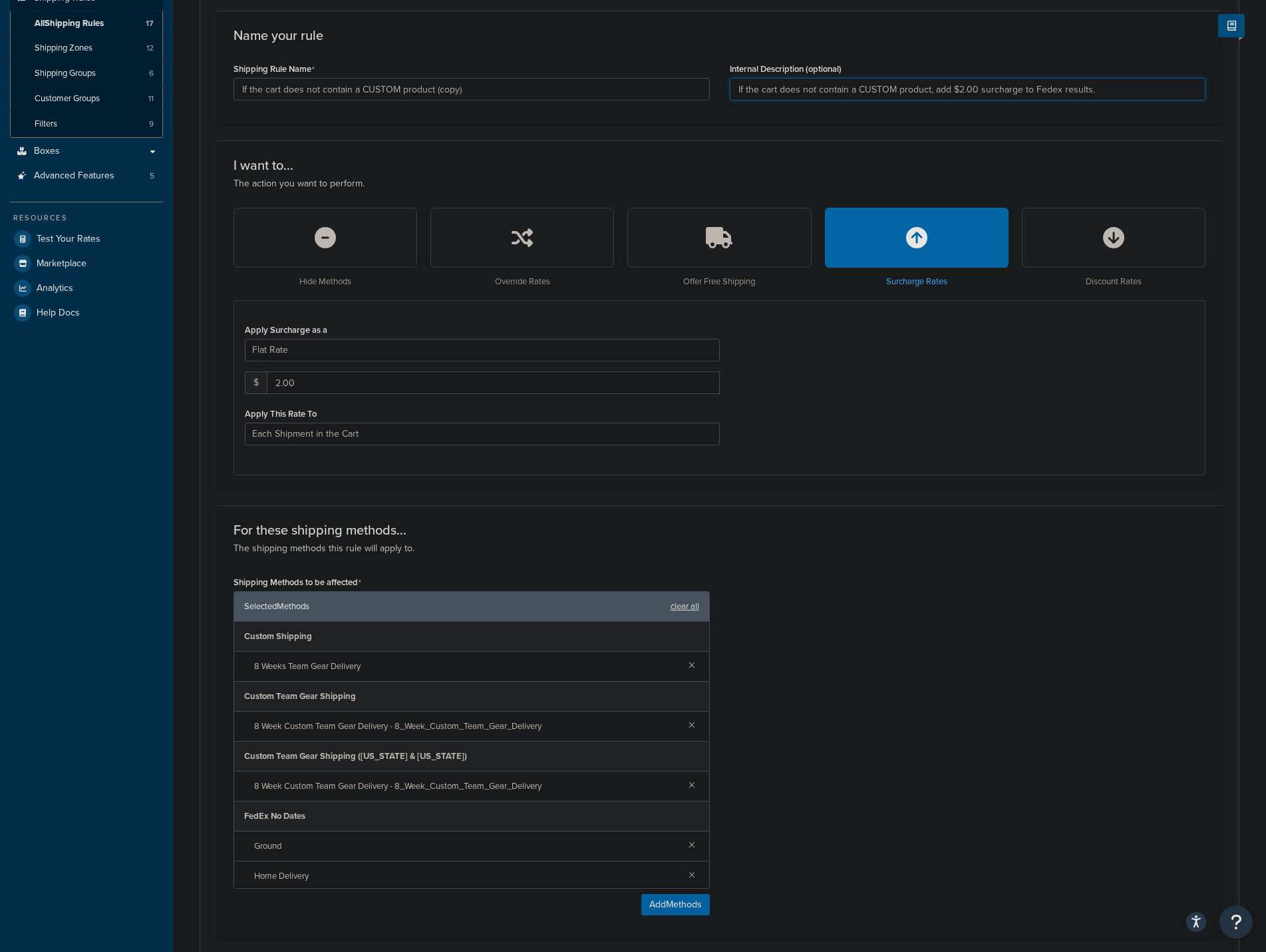
scroll to position [666, 0]
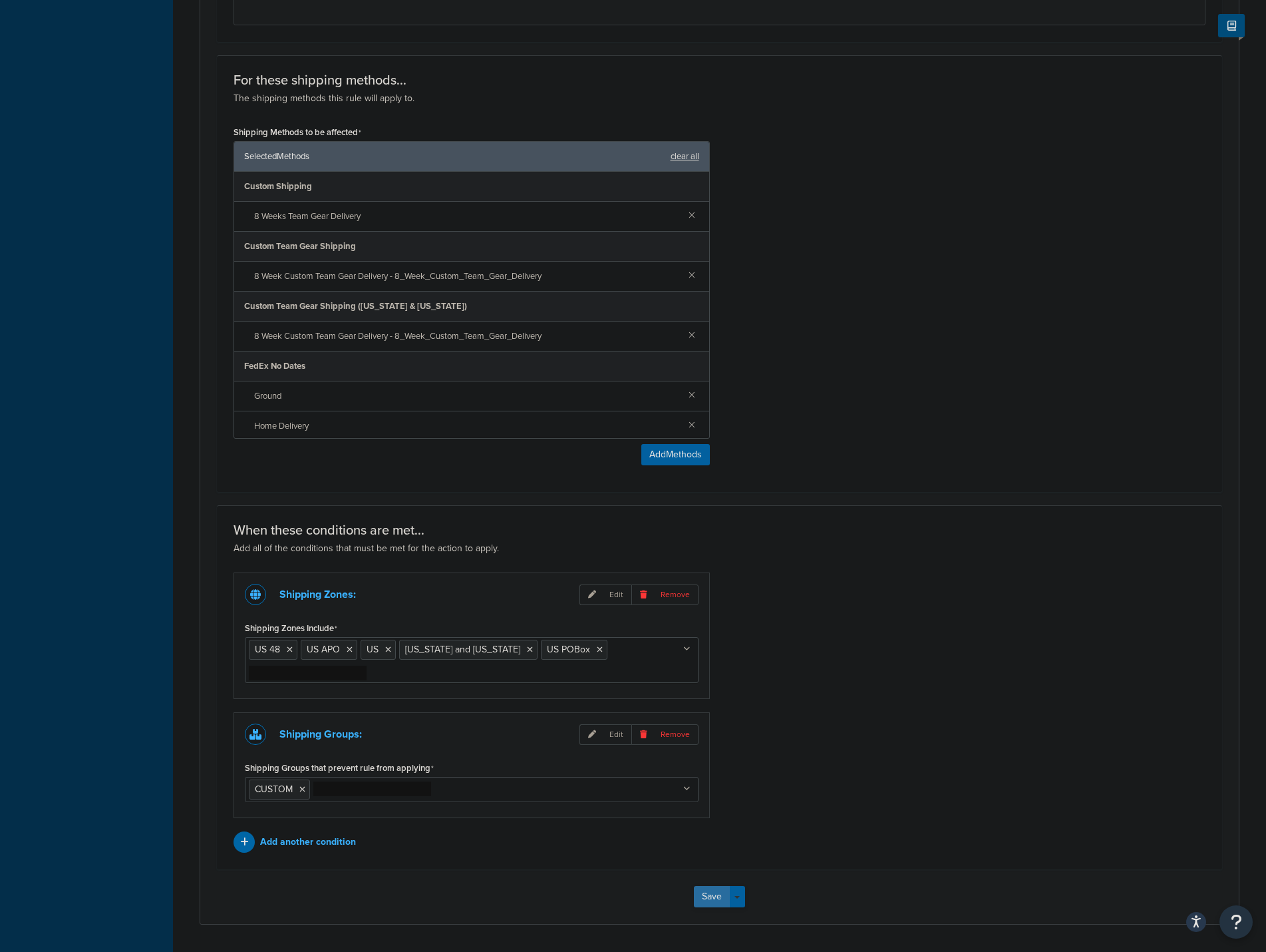
type input "If the cart does not contain a CUSTOM product, add $2.00 surcharge to Fedex res…"
click at [715, 895] on button "Save" at bounding box center [712, 897] width 36 height 21
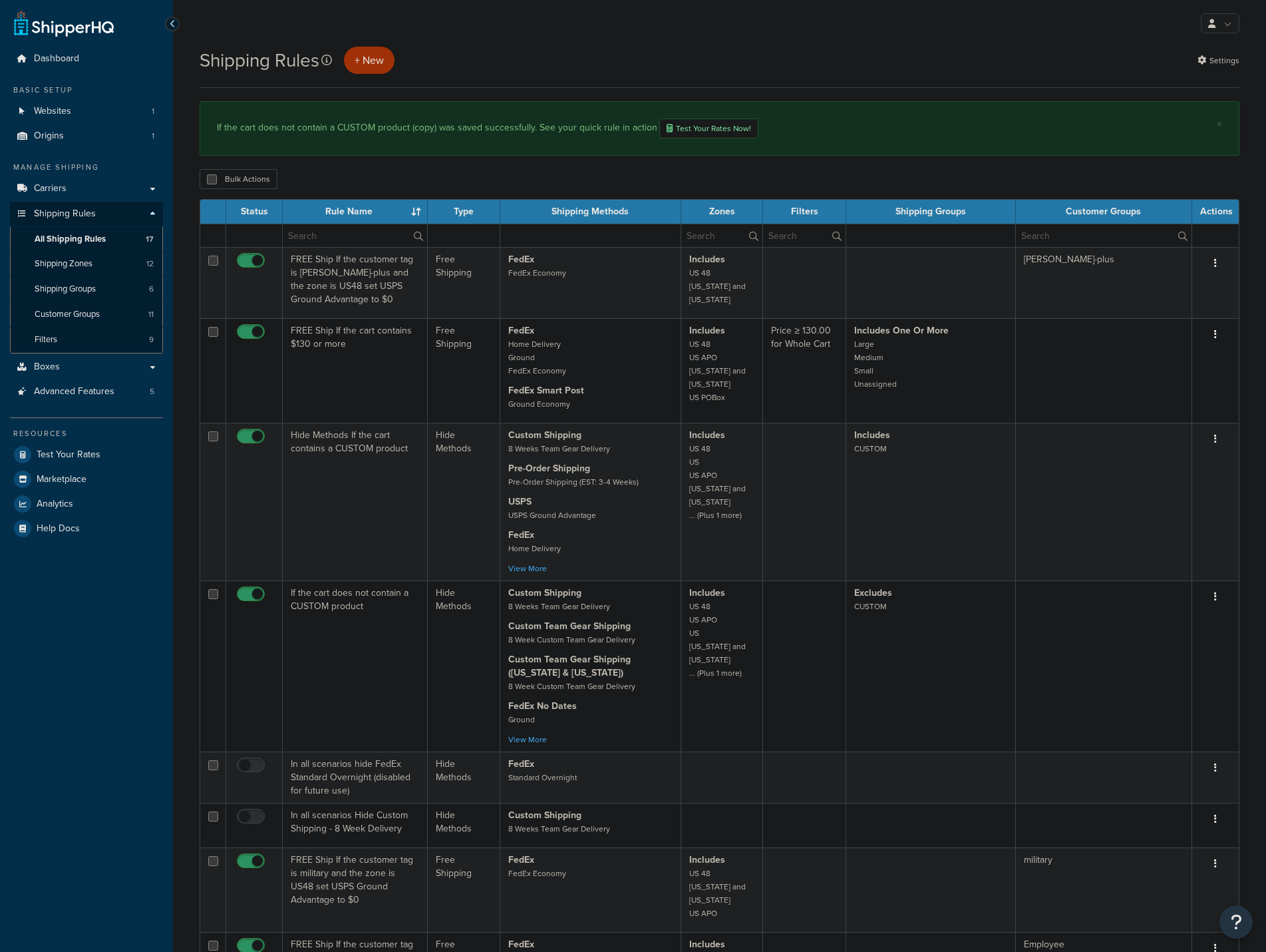
select select "25"
